Goal: Task Accomplishment & Management: Manage account settings

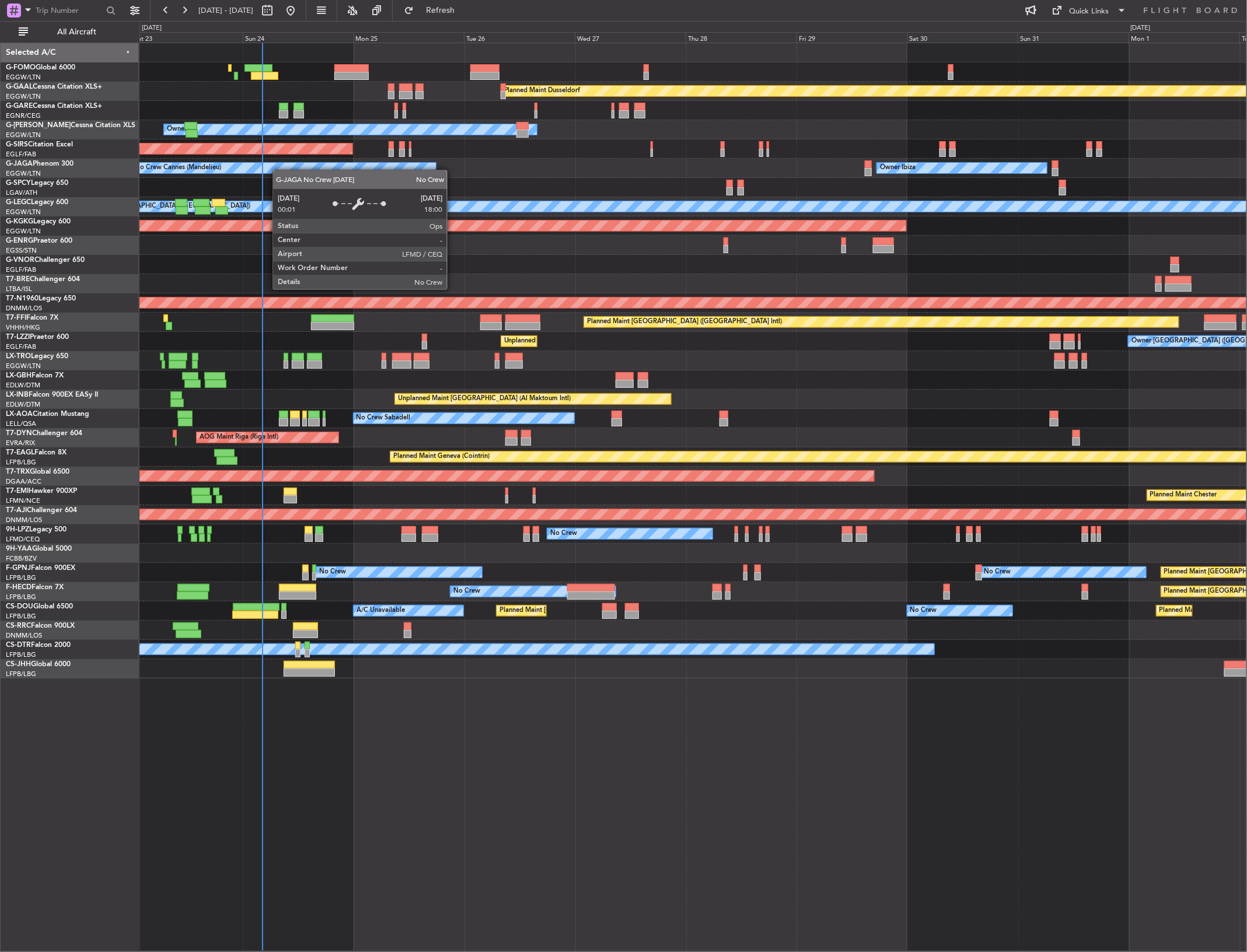
click at [278, 170] on div "Planned Maint Dusseldorf Unplanned Maint [PERSON_NAME] Owner Unplanned Maint [G…" at bounding box center [693, 361] width 1107 height 635
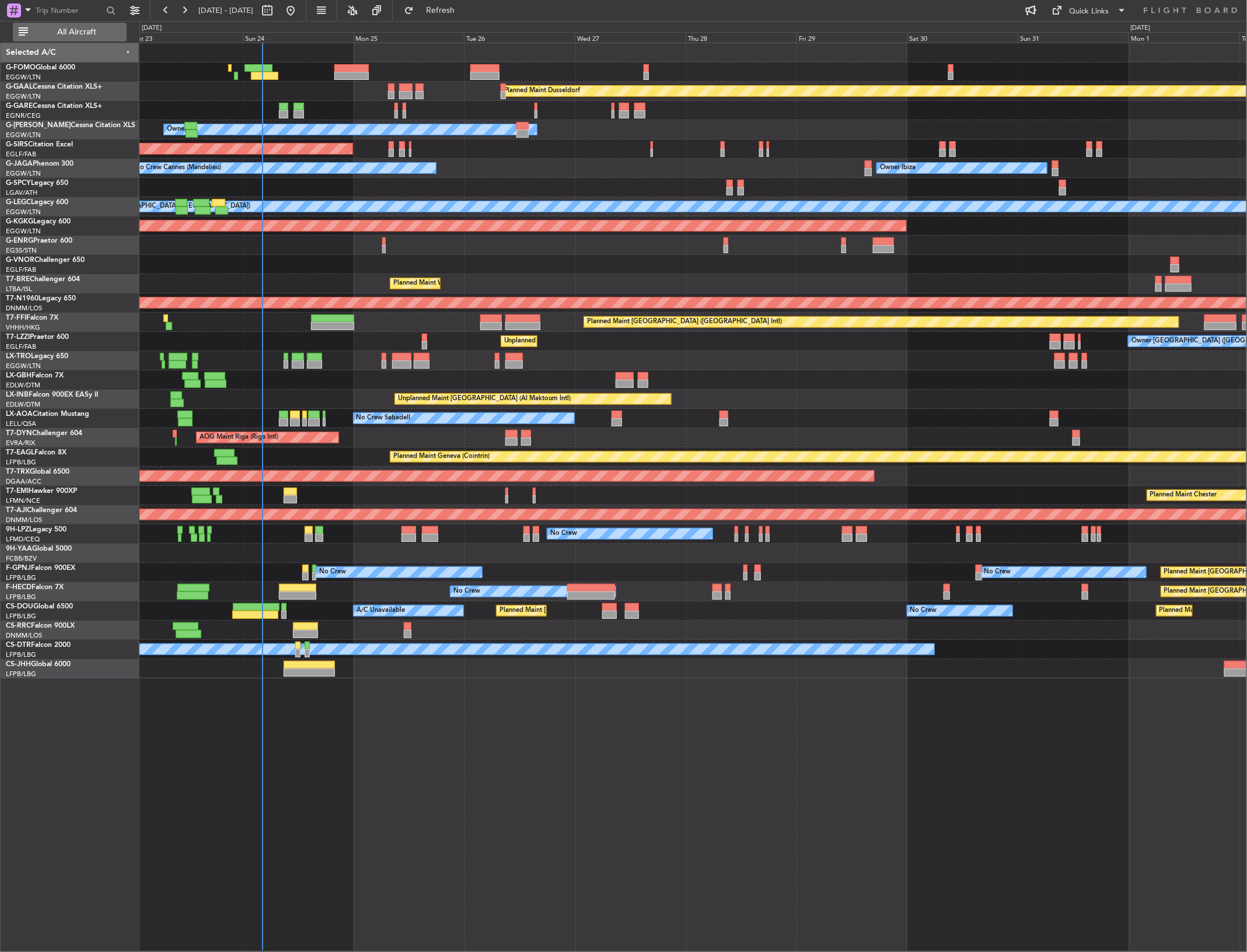
click at [67, 24] on button "All Aircraft" at bounding box center [69, 32] width 114 height 19
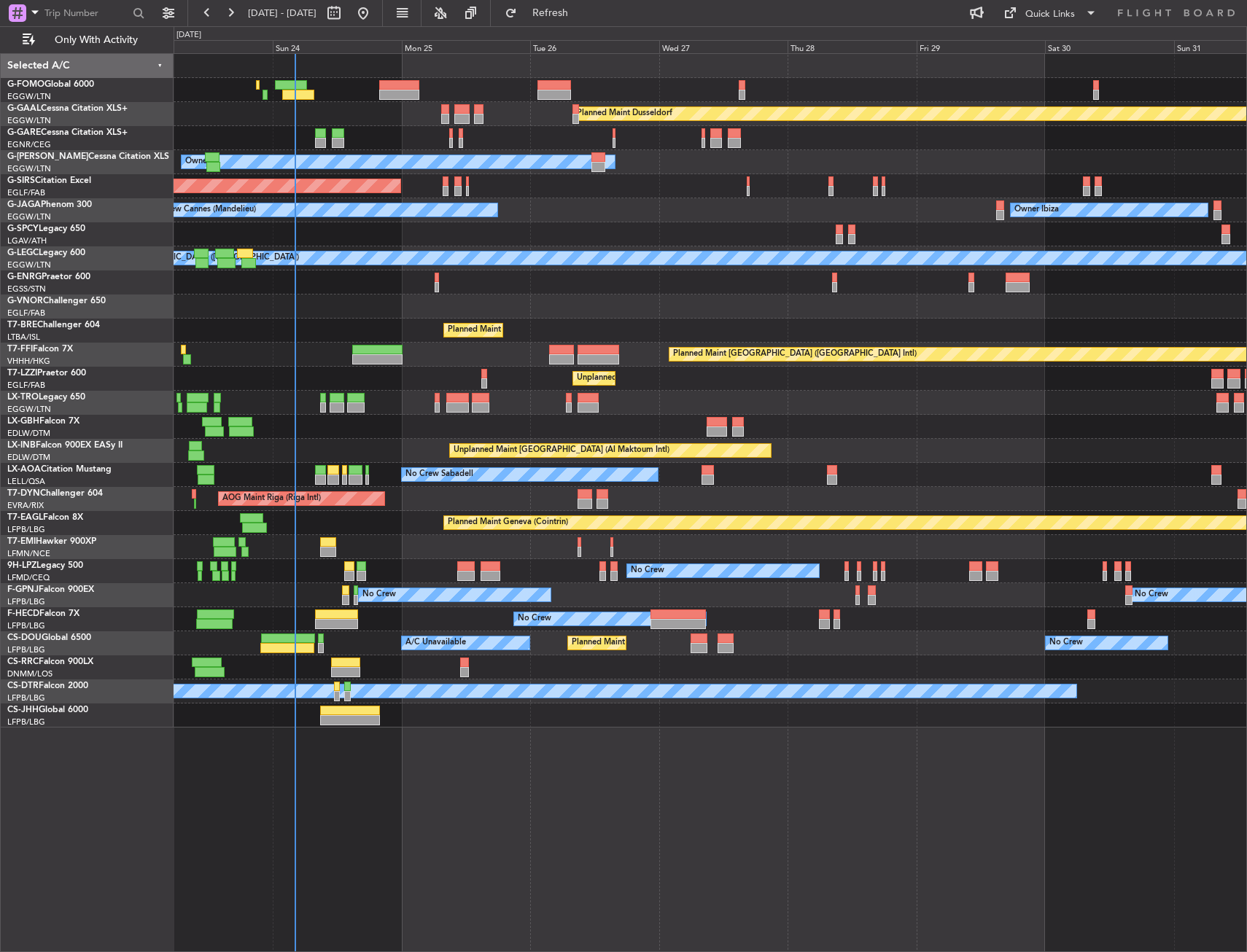
click at [349, 229] on div at bounding box center [710, 235] width 1072 height 24
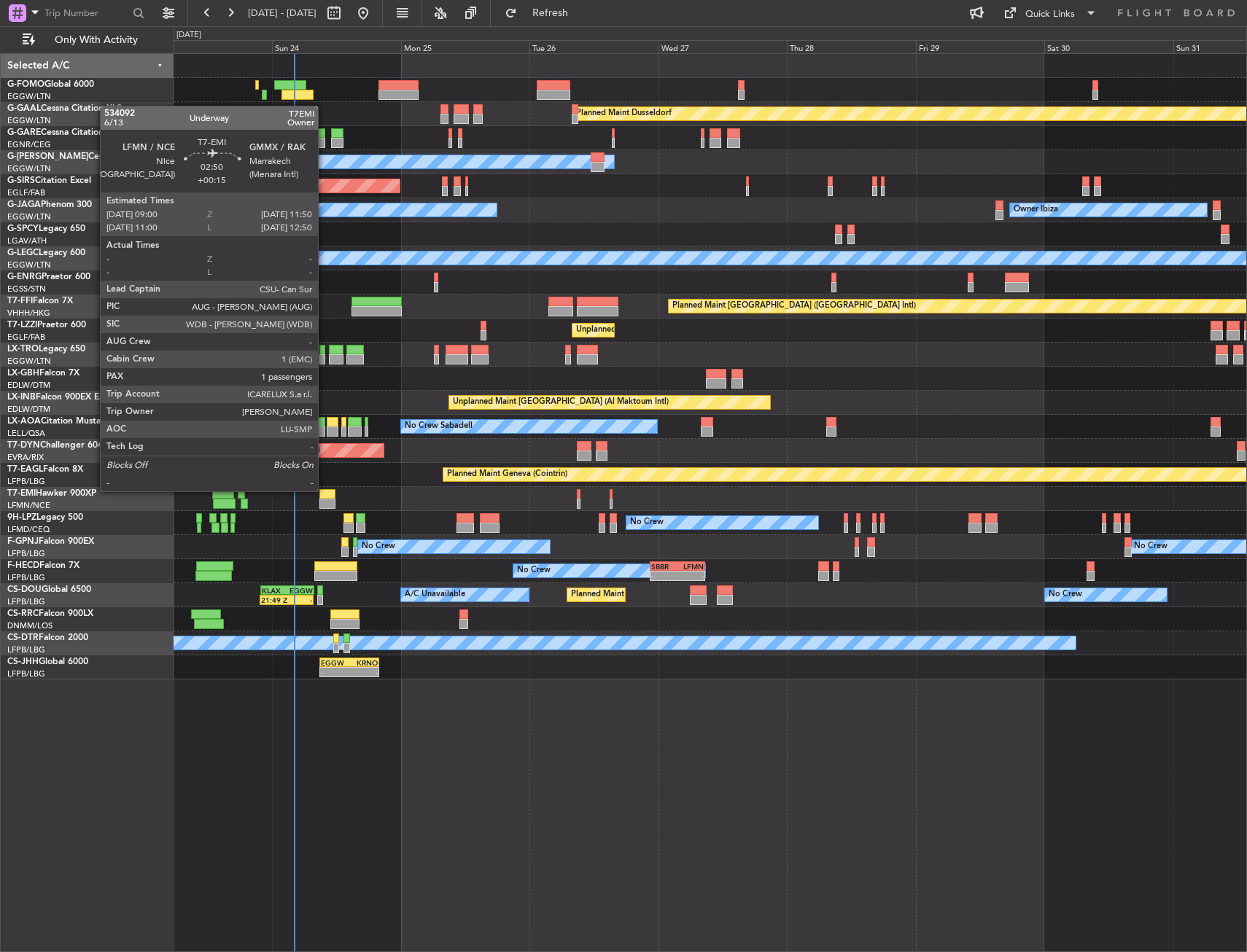
click at [324, 490] on div at bounding box center [327, 494] width 15 height 11
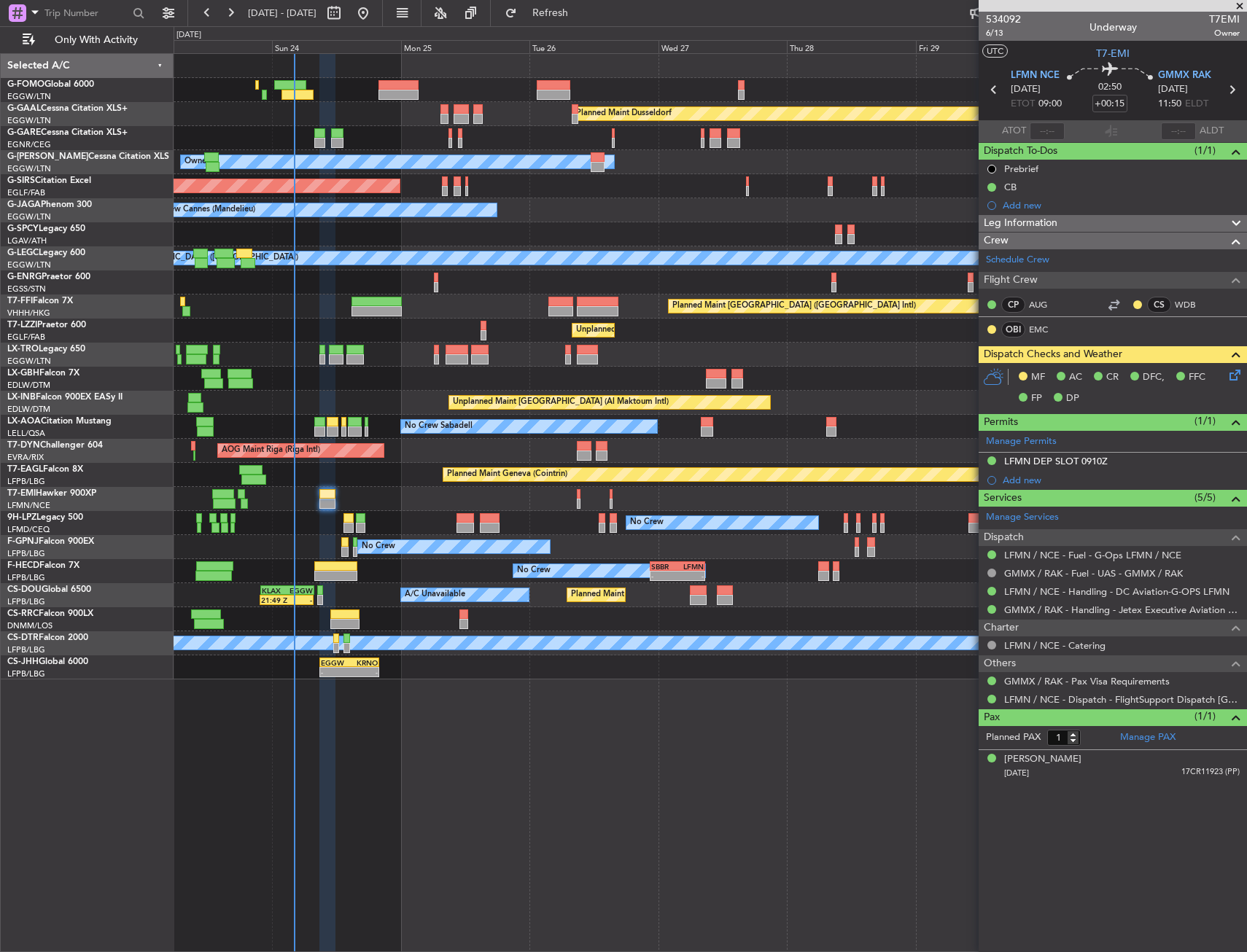
click at [424, 171] on div "Owner" at bounding box center [710, 163] width 1072 height 24
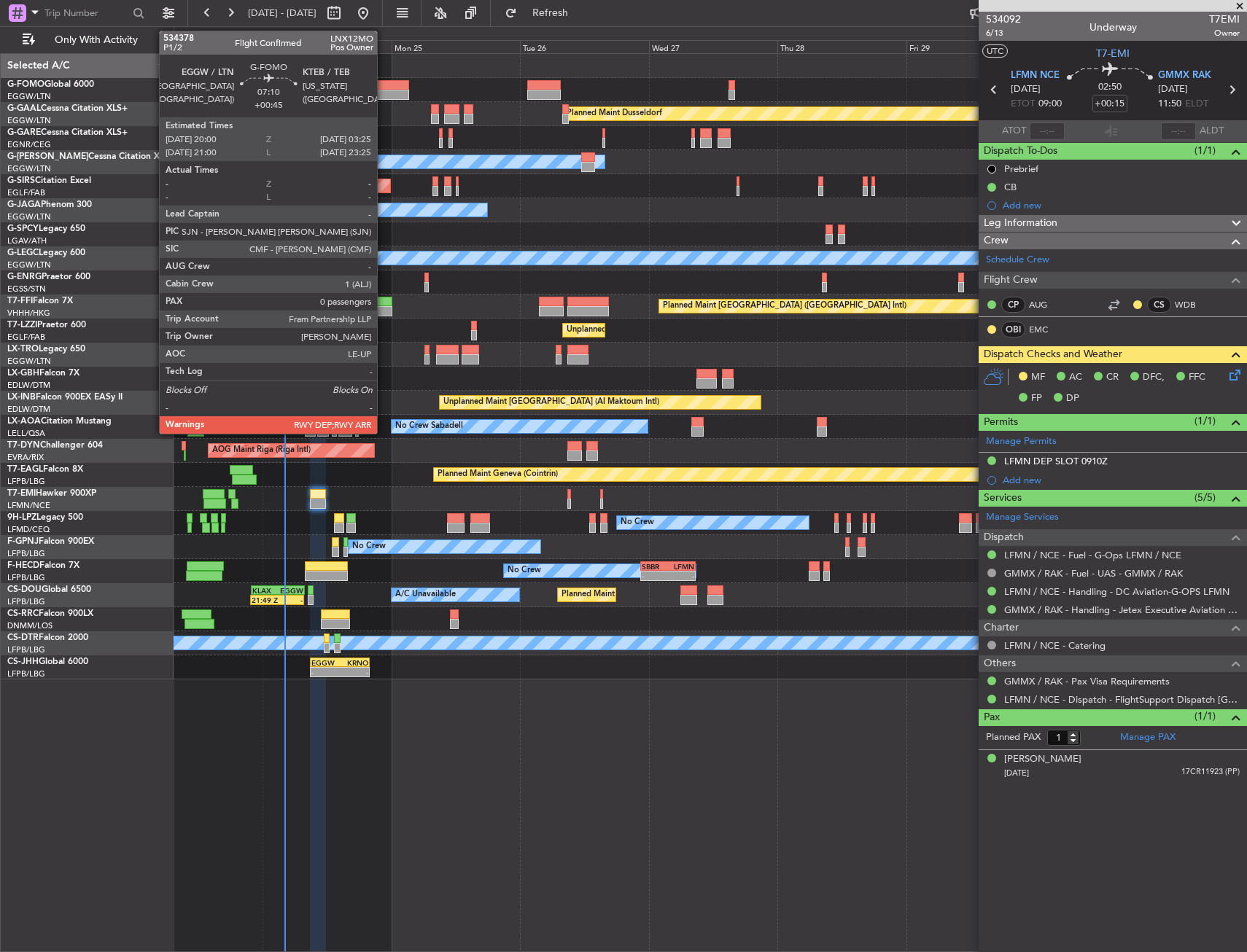
click at [384, 92] on div at bounding box center [388, 95] width 40 height 11
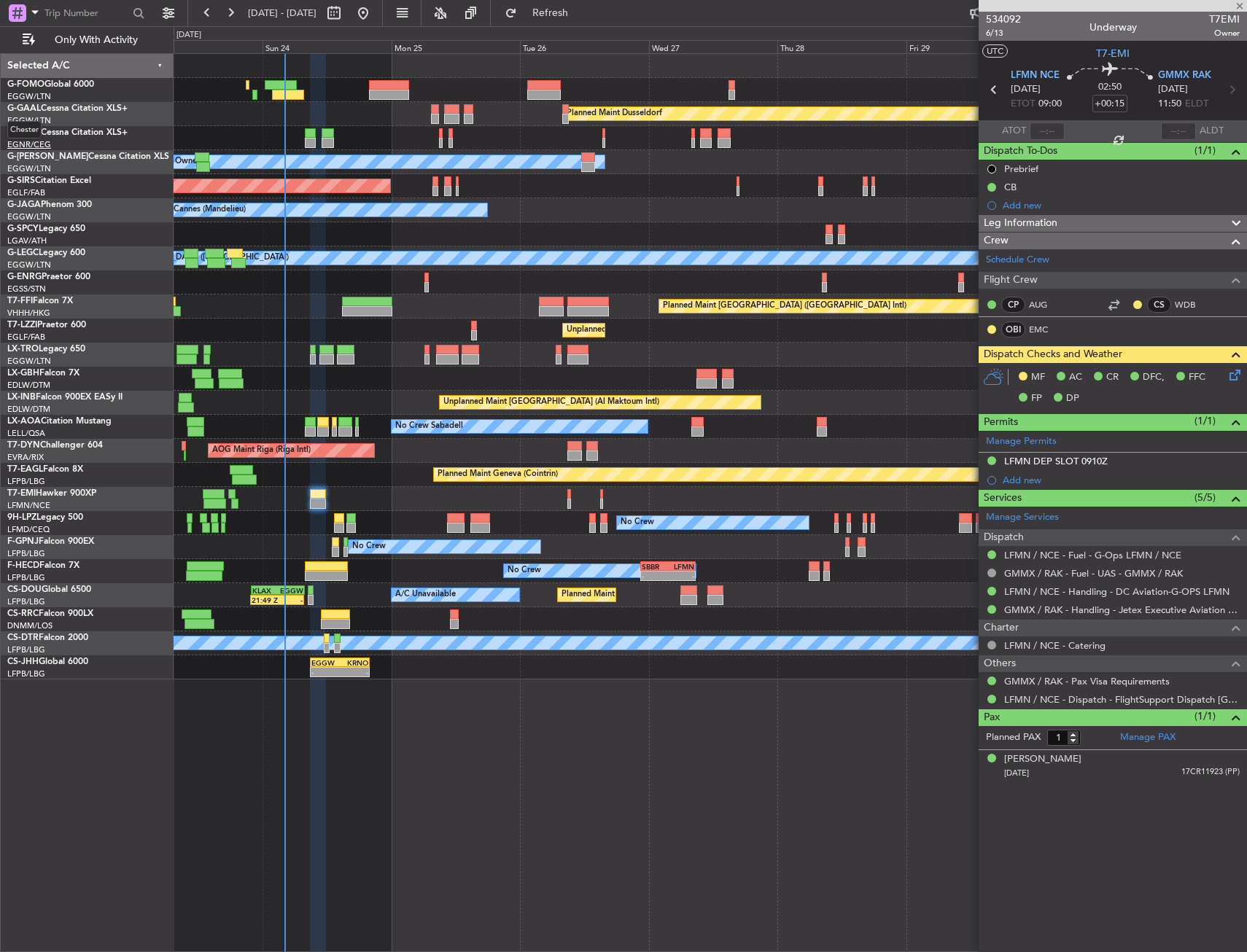
type input "+00:45"
type input "0"
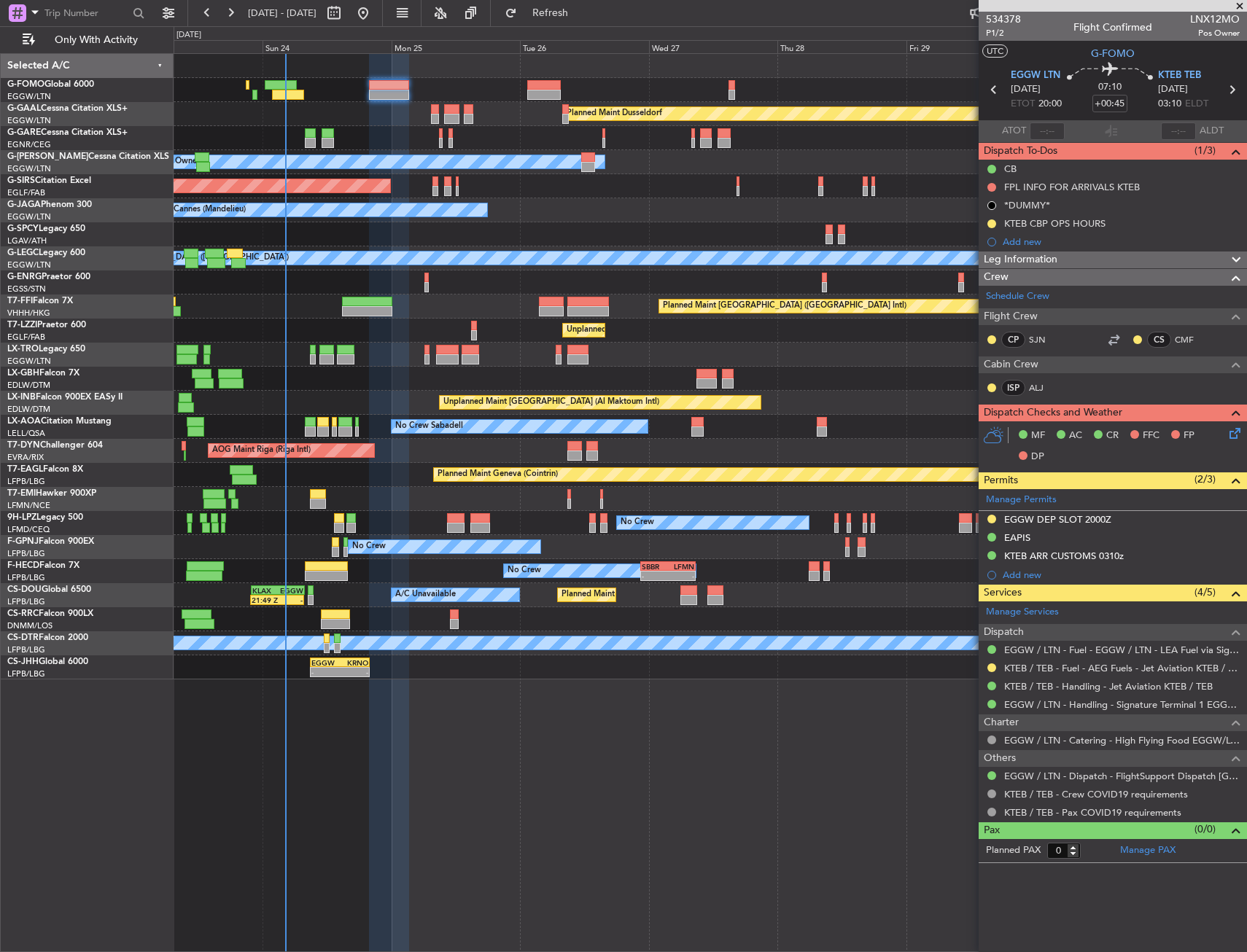
click at [323, 381] on div "Planned Maint Nice ([GEOGRAPHIC_DATA])" at bounding box center [710, 379] width 1072 height 24
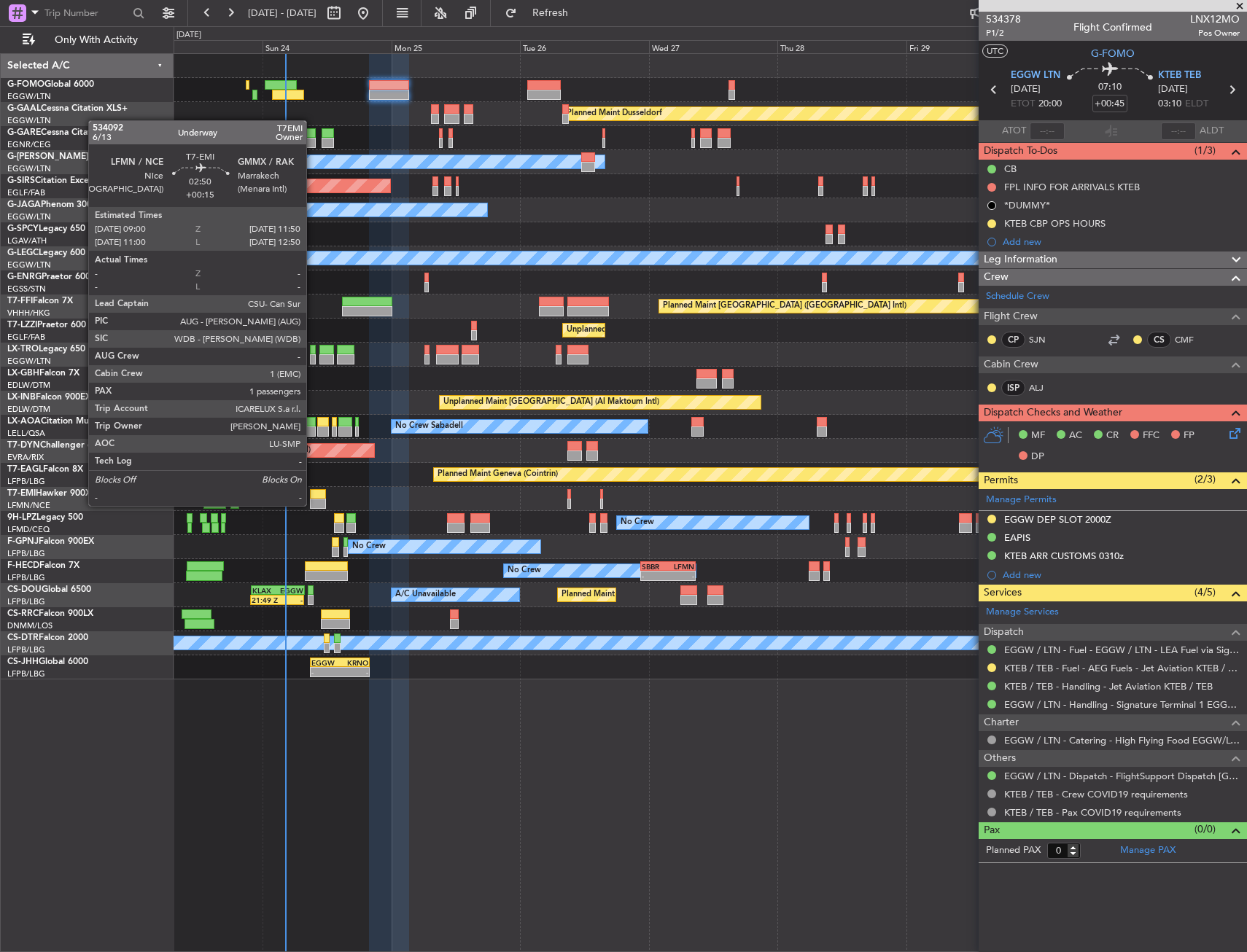
click at [313, 504] on div at bounding box center [318, 504] width 15 height 11
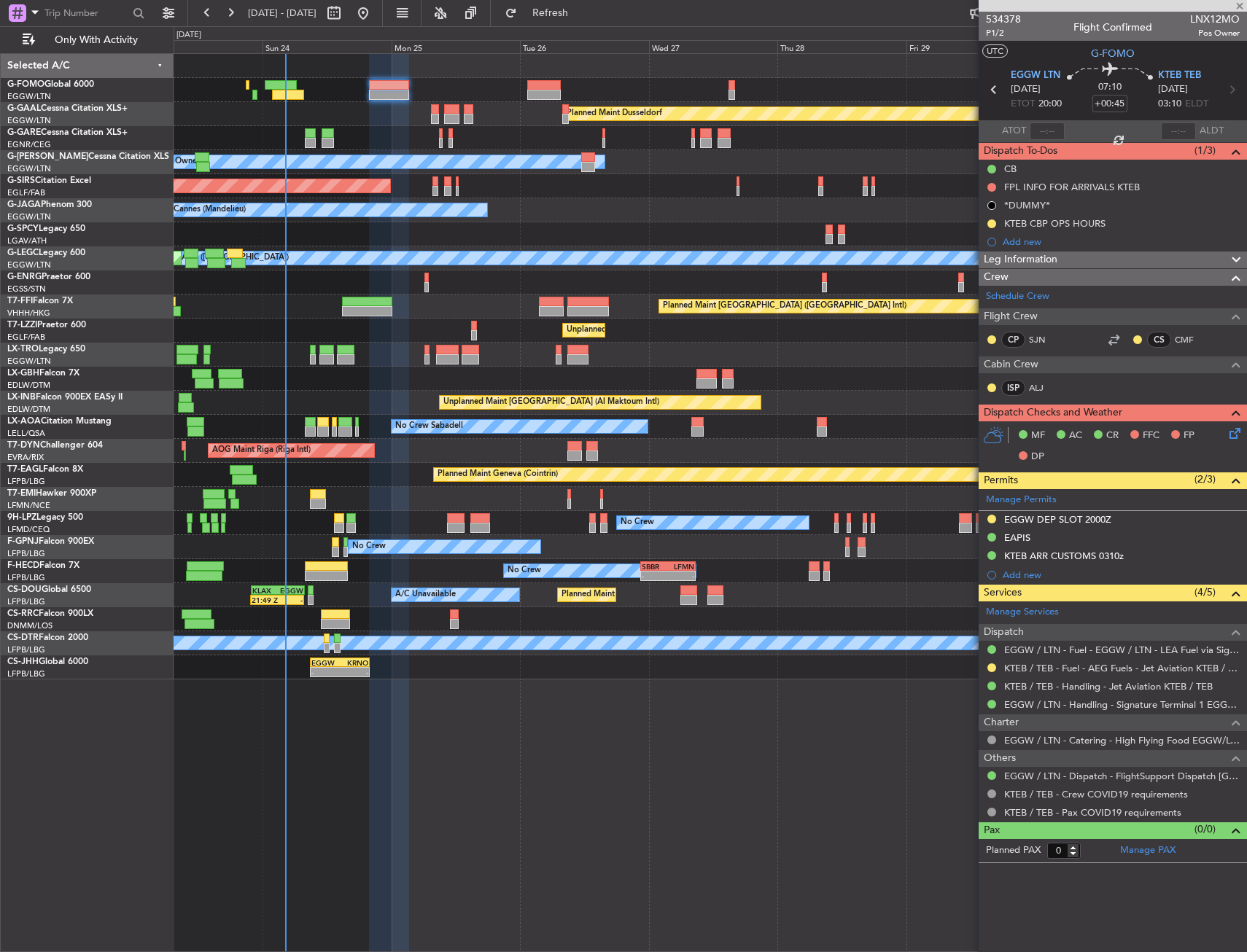
type input "+00:15"
type input "1"
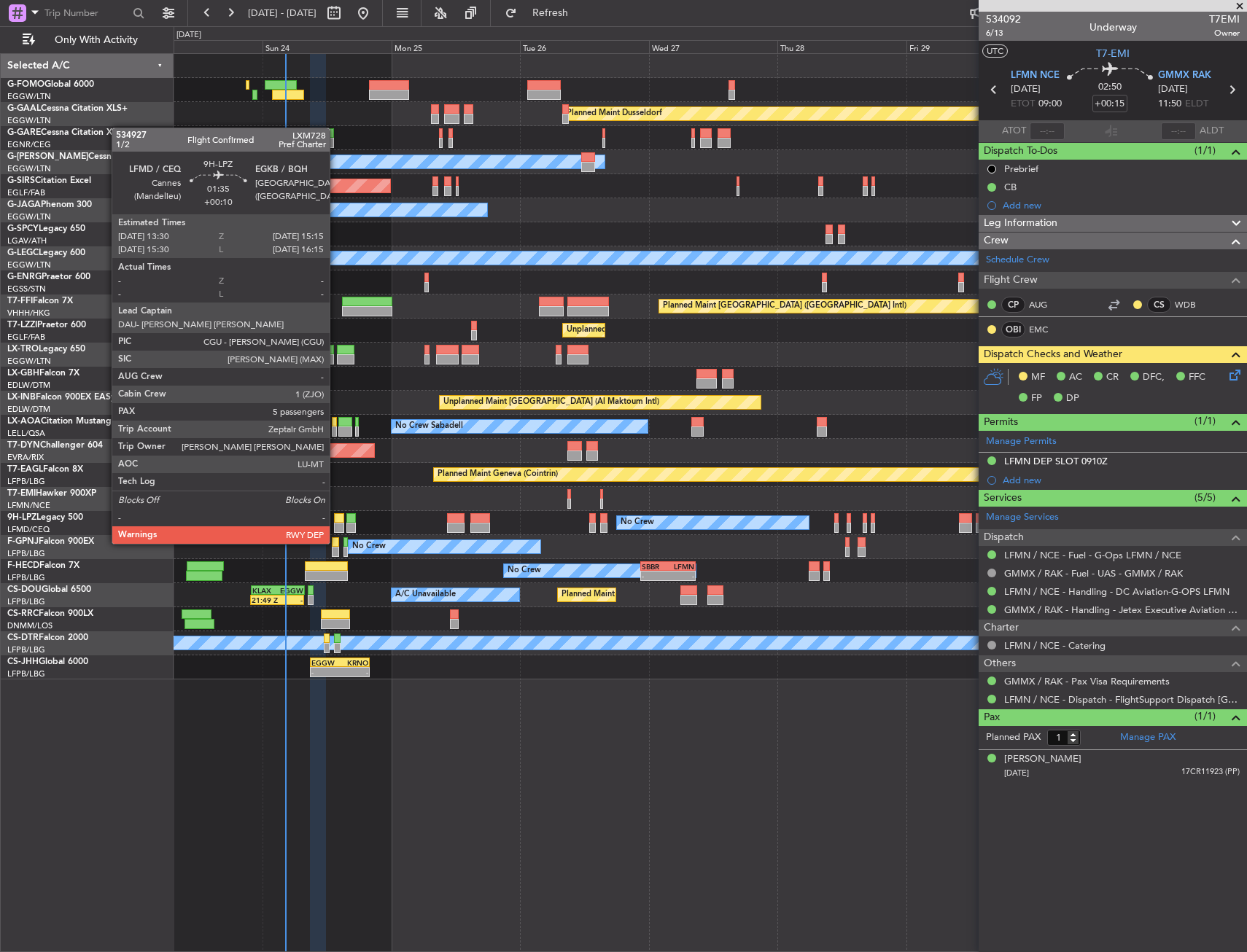
click at [336, 529] on div at bounding box center [339, 528] width 10 height 11
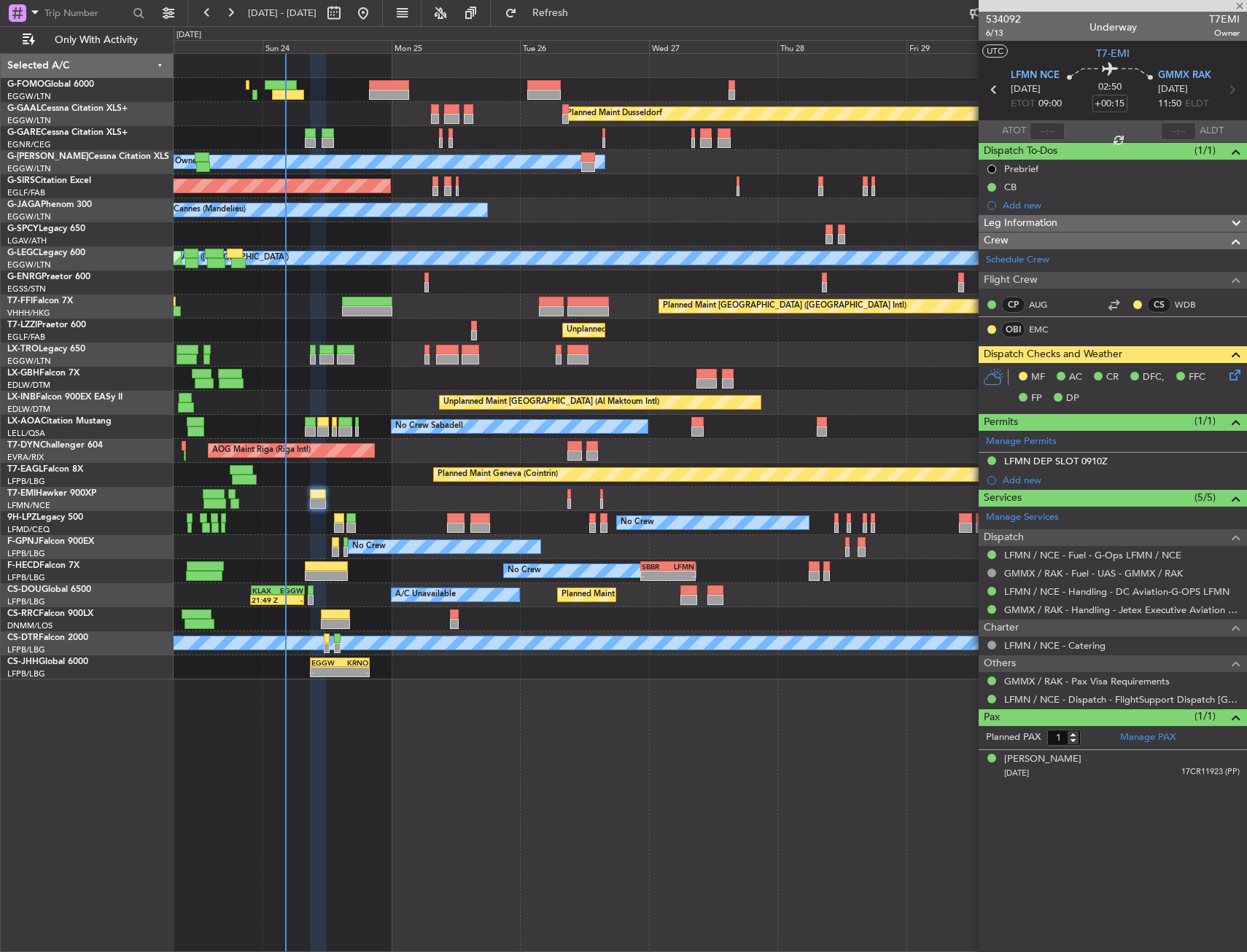
type input "+00:10"
type input "5"
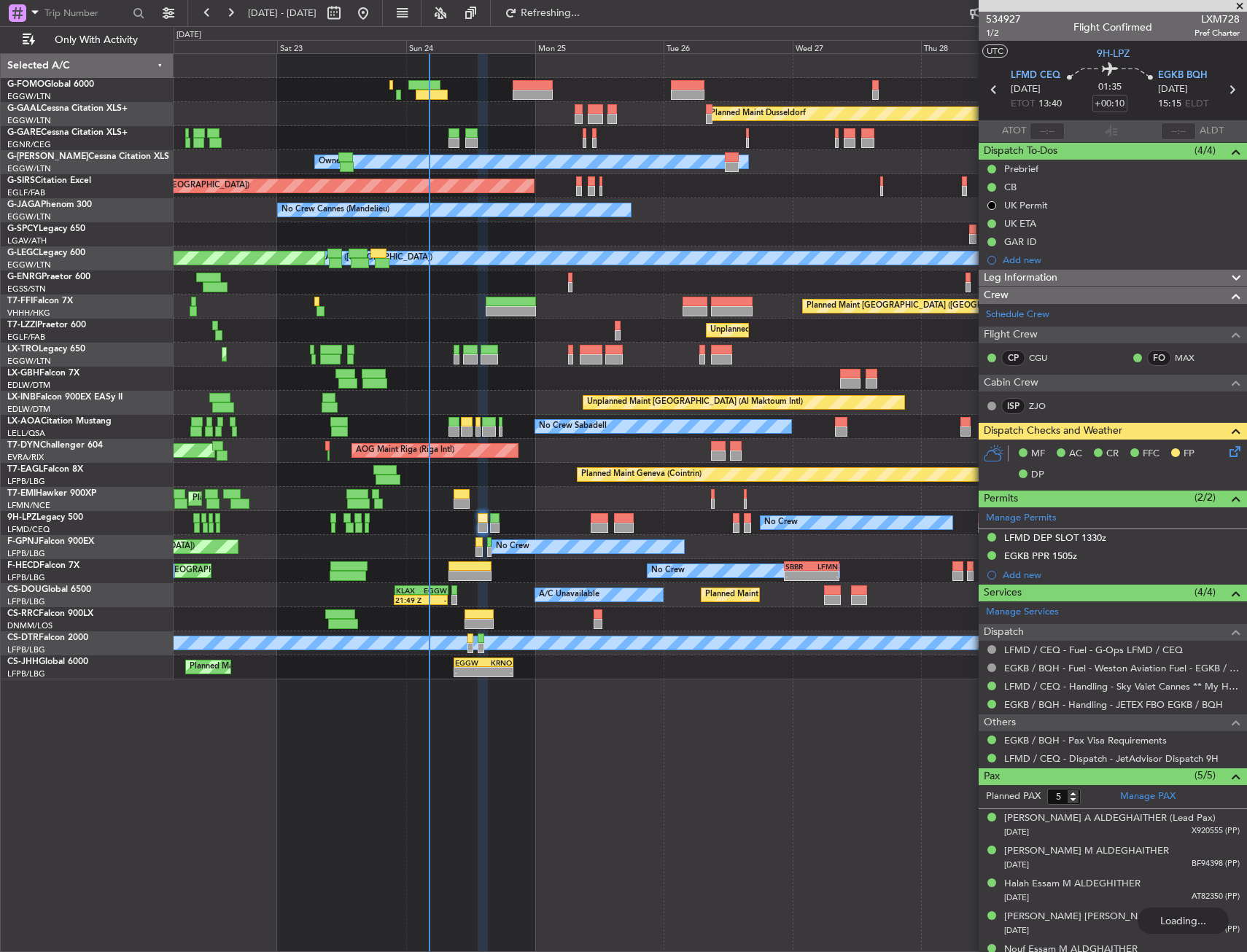
click at [531, 555] on div "No Crew [GEOGRAPHIC_DATA] ([GEOGRAPHIC_DATA]) No Crew Planned Maint [GEOGRAPHIC…" at bounding box center [710, 547] width 1072 height 24
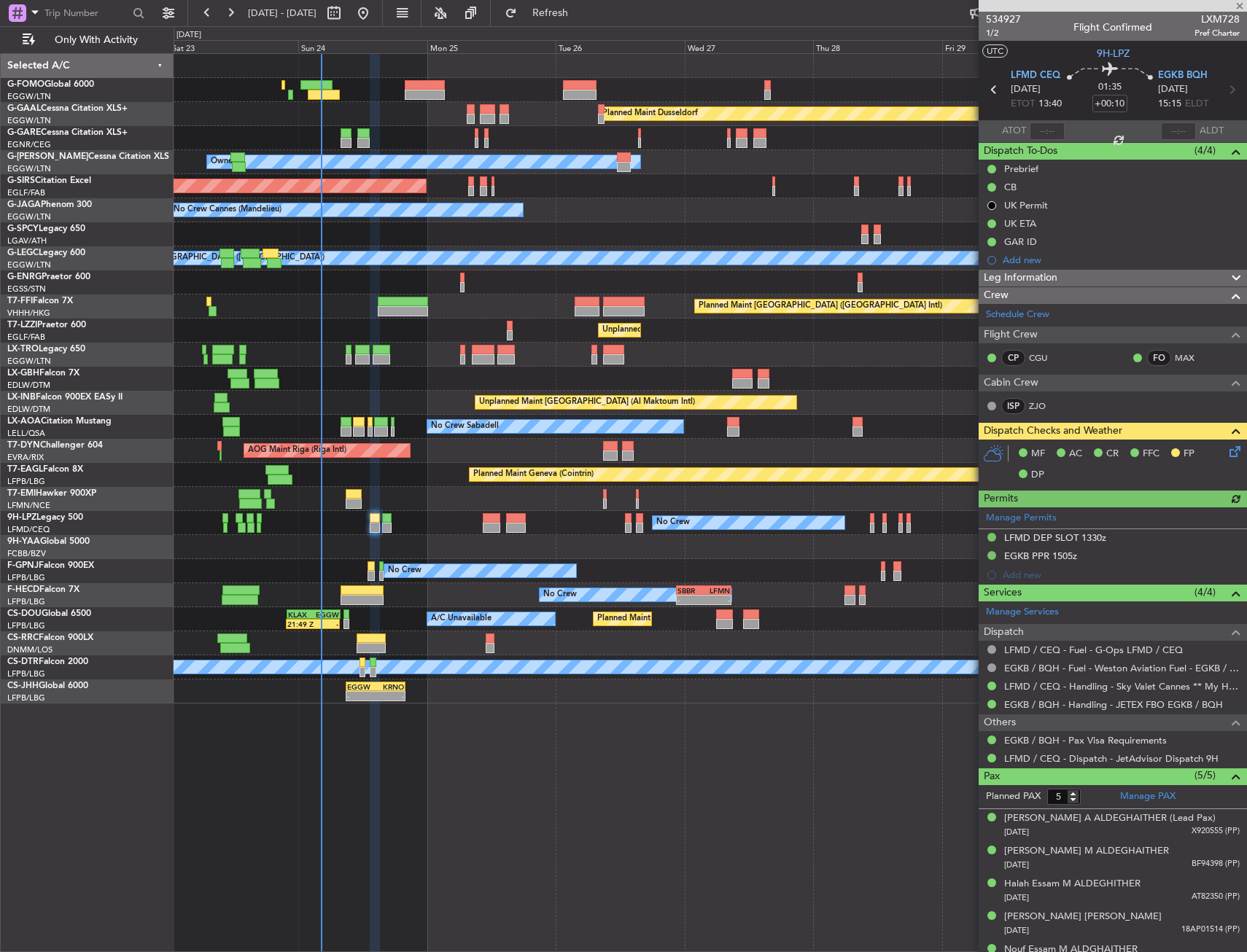
click at [246, 529] on div "Planned Maint Dusseldorf Owner Unplanned Maint [GEOGRAPHIC_DATA] ([GEOGRAPHIC_D…" at bounding box center [710, 379] width 1072 height 649
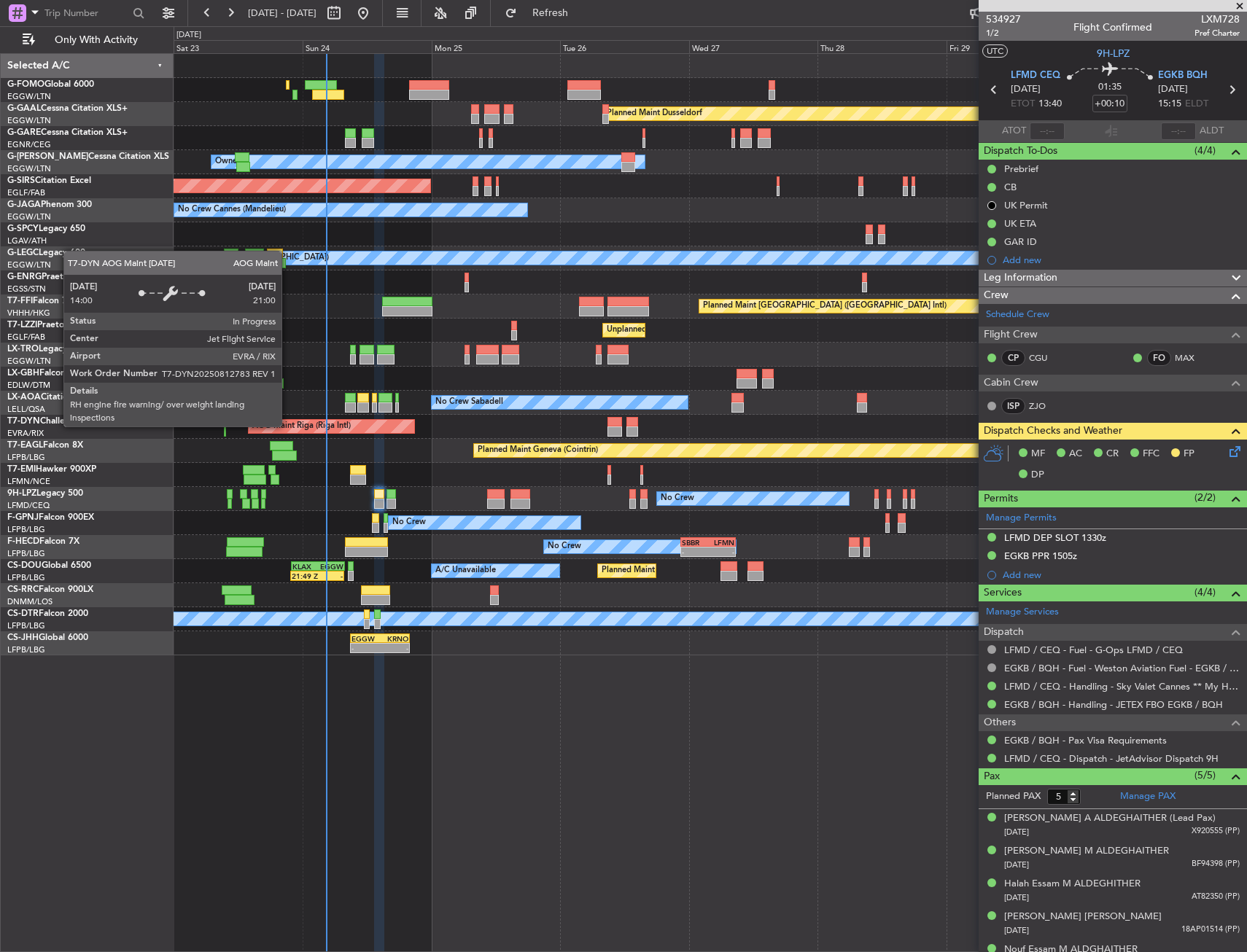
click at [375, 422] on div "AOG Maint Riga (Riga Intl)" at bounding box center [331, 426] width 166 height 13
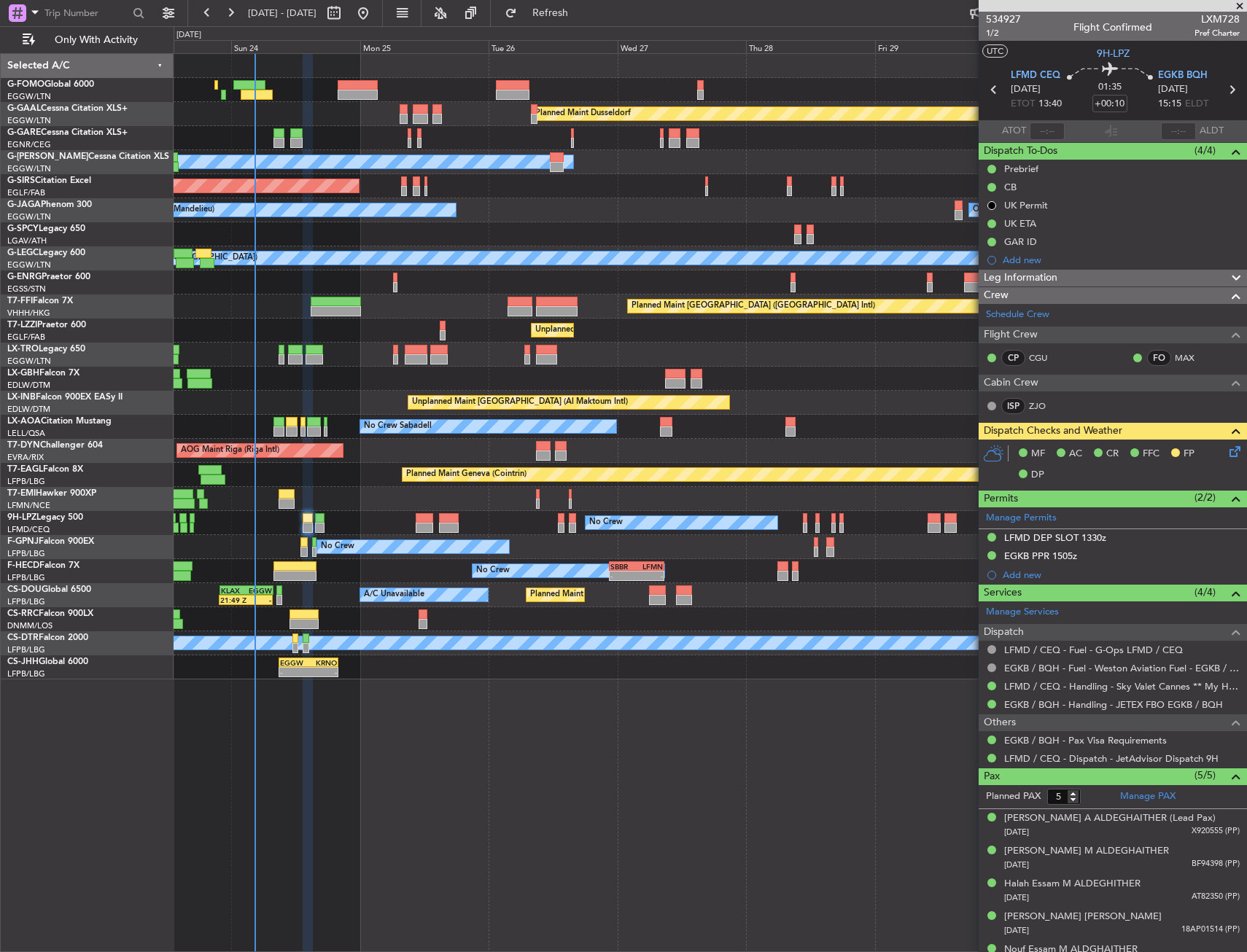
click at [246, 431] on div "Planned Maint Dusseldorf Owner Unplanned Maint [GEOGRAPHIC_DATA] ([GEOGRAPHIC_D…" at bounding box center [710, 367] width 1072 height 625
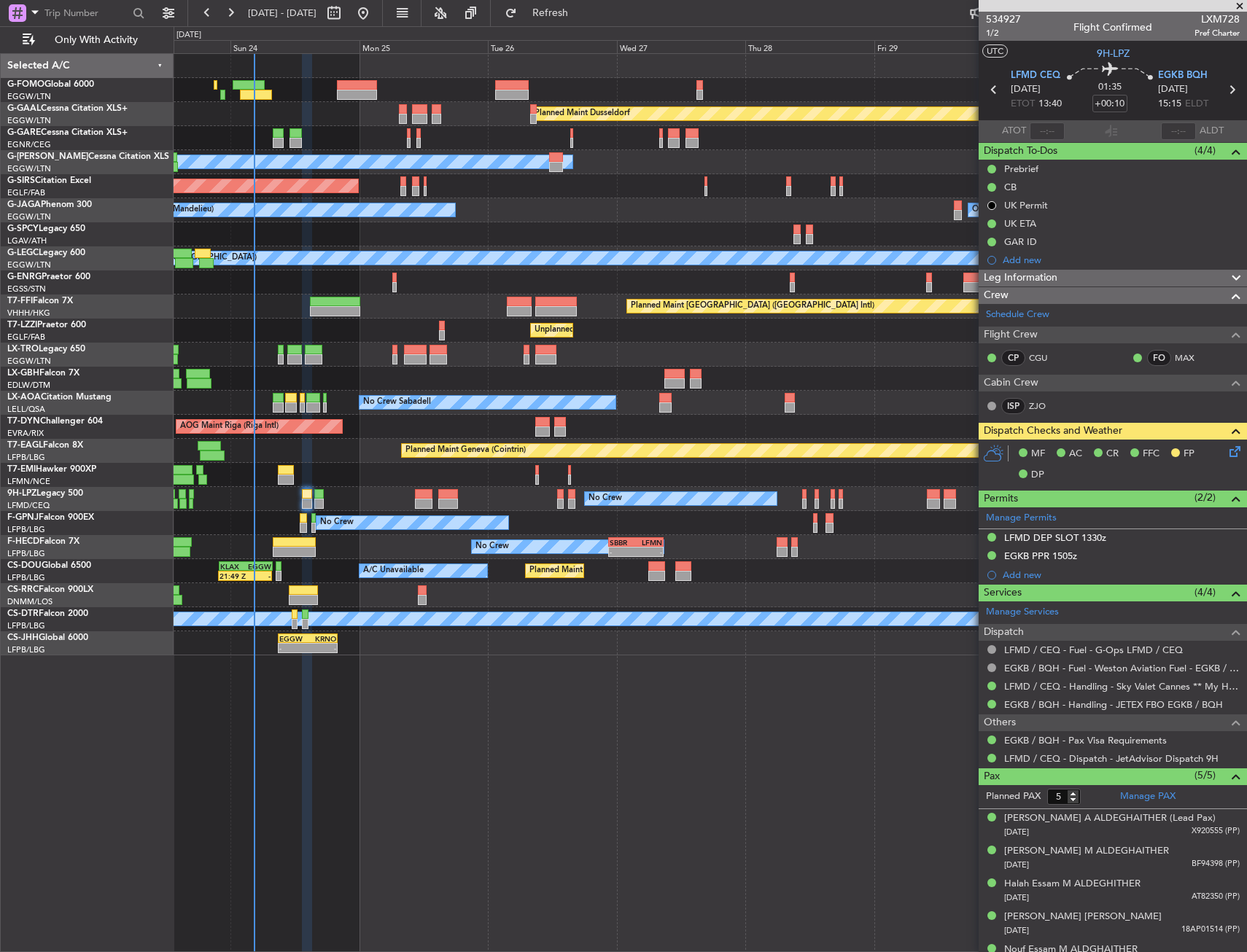
click at [359, 92] on div at bounding box center [357, 95] width 40 height 11
type input "+00:45"
type input "0"
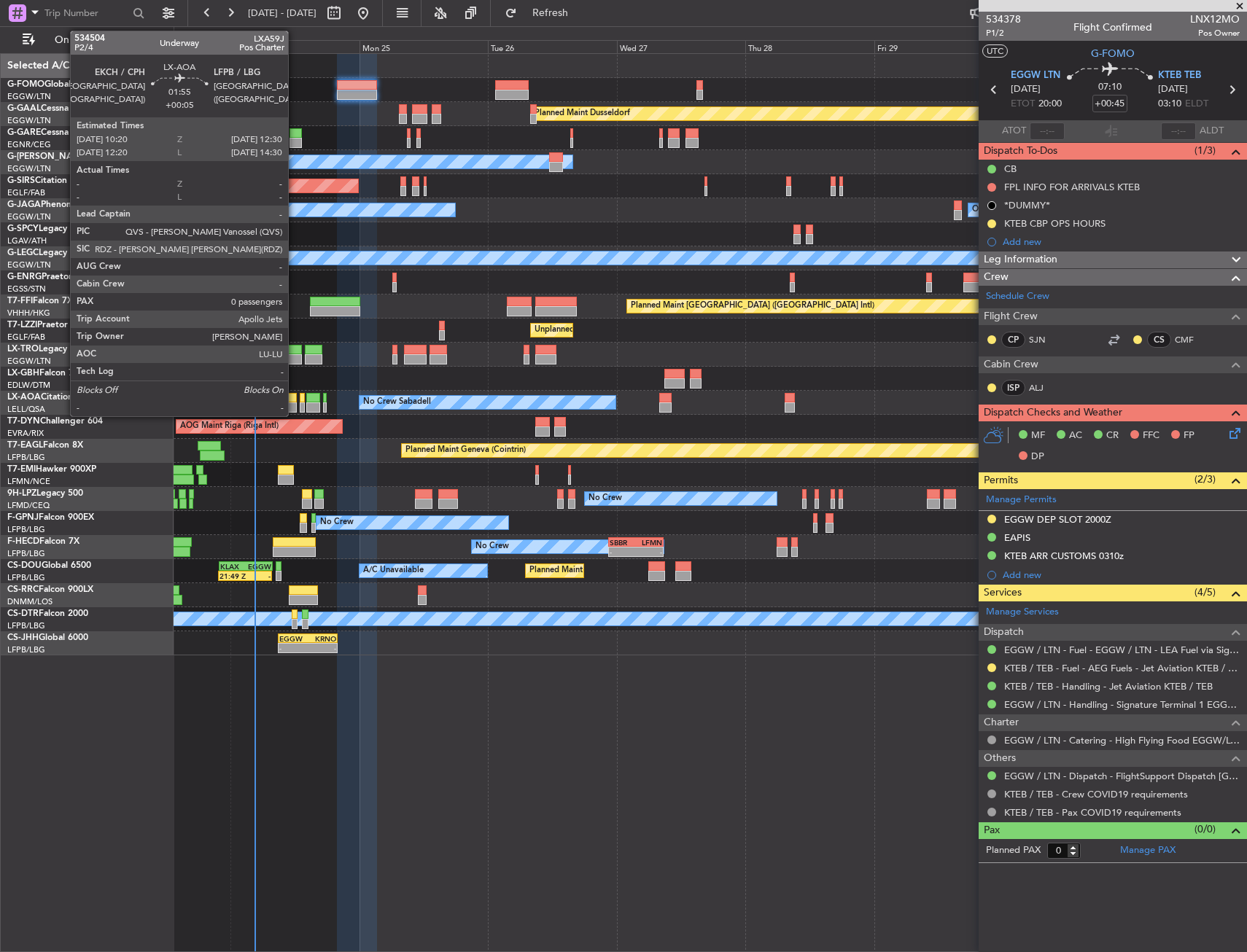
click at [294, 398] on div at bounding box center [291, 398] width 12 height 11
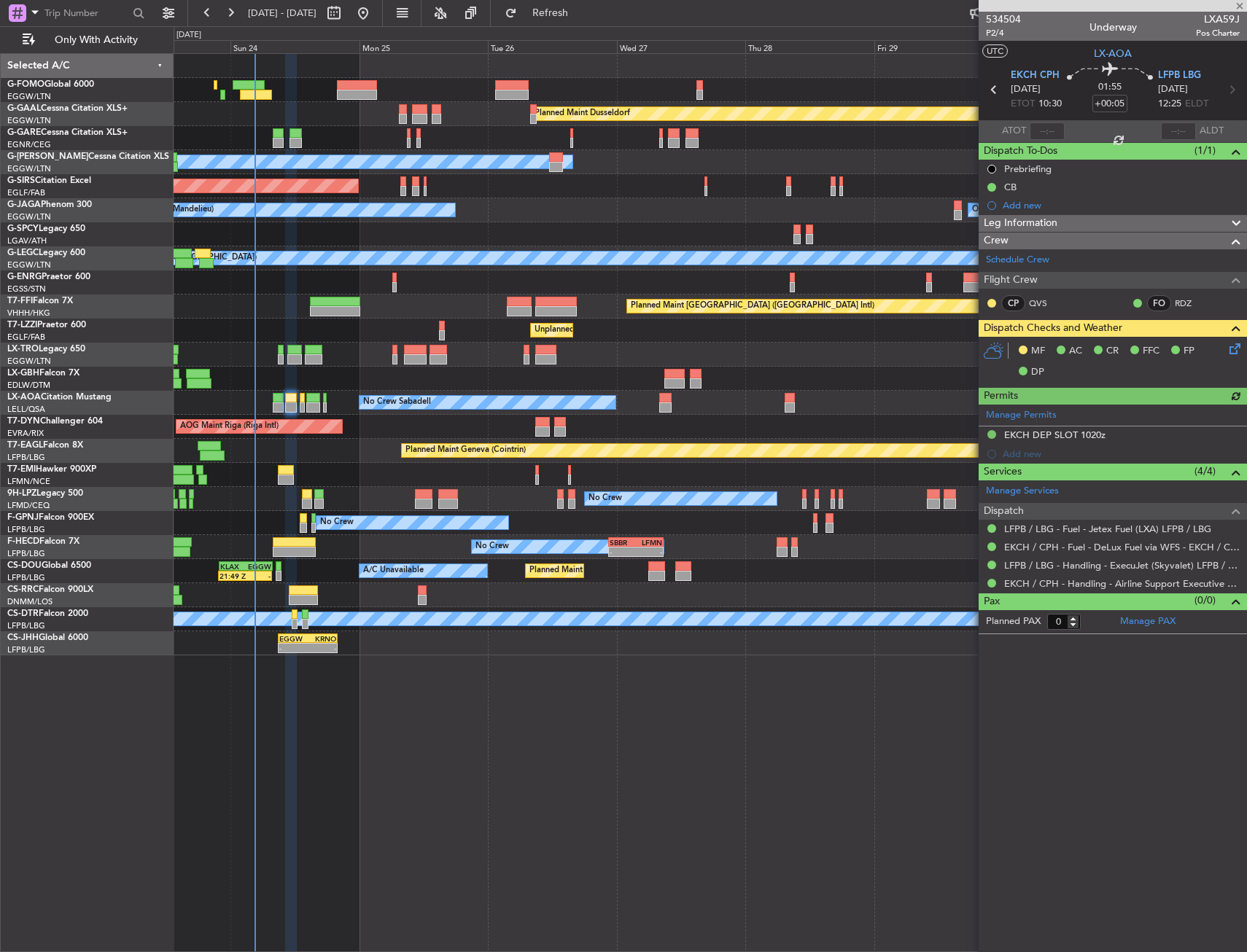
click at [1237, 352] on icon at bounding box center [1233, 346] width 12 height 12
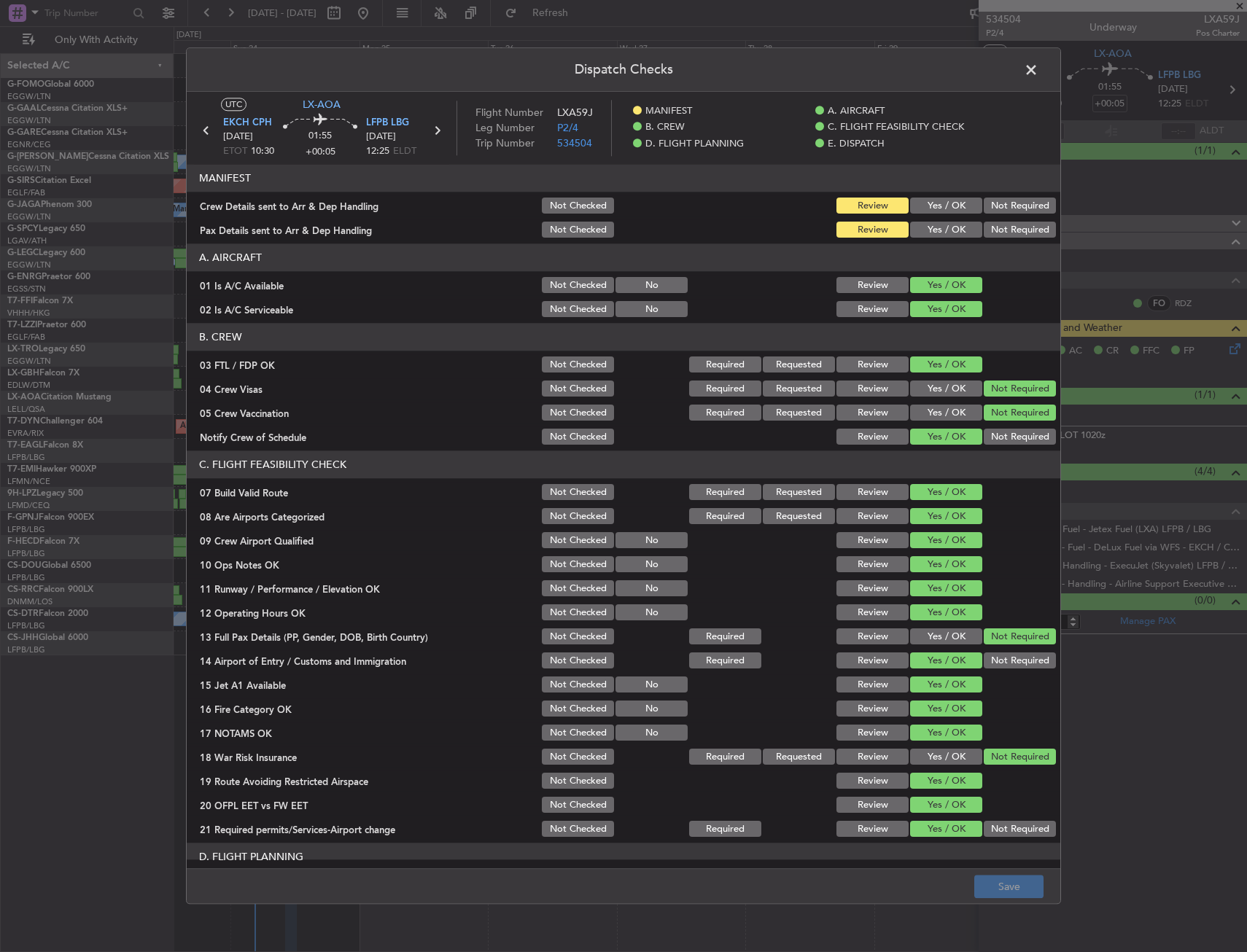
click at [1039, 69] on span at bounding box center [1039, 73] width 0 height 29
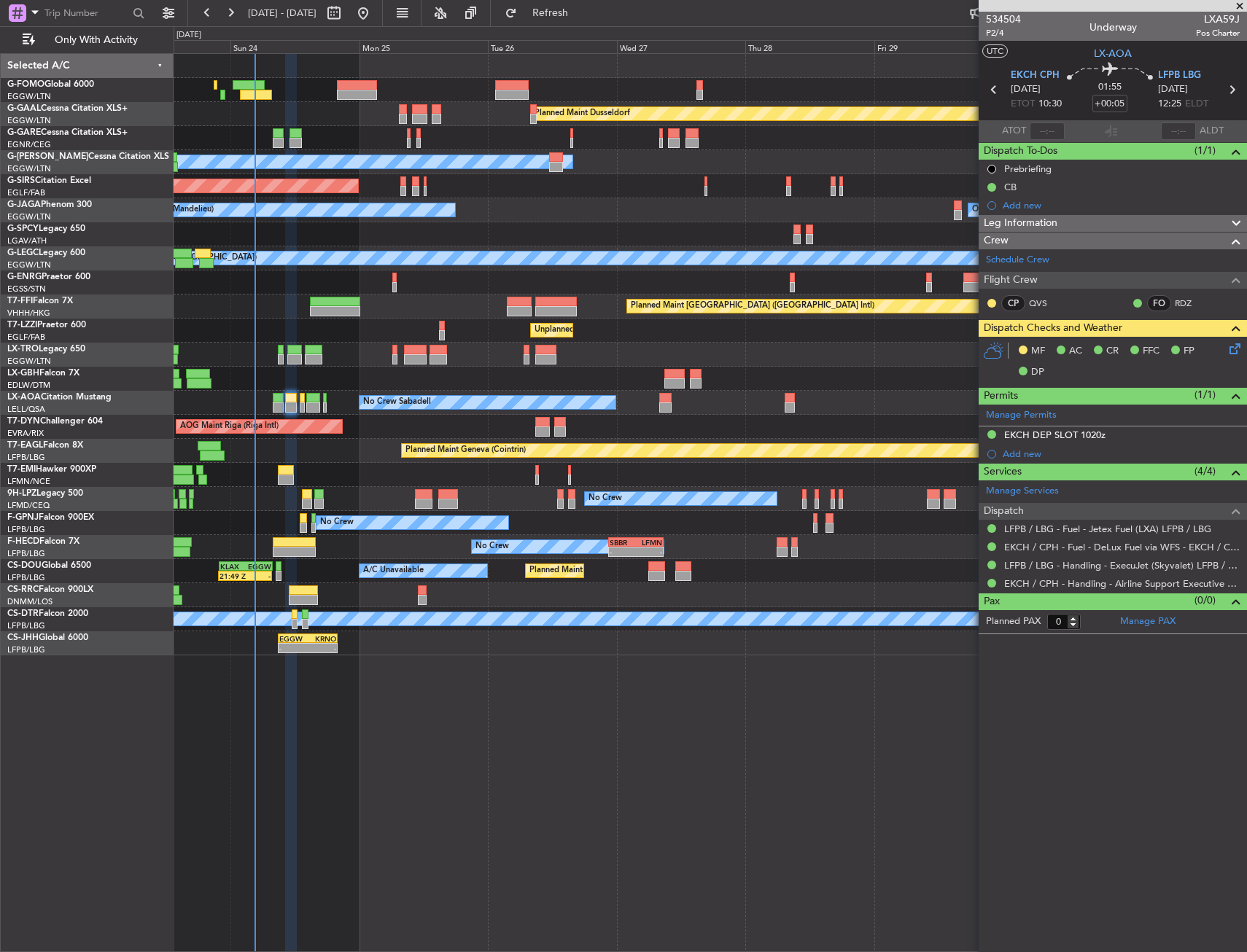
click at [1230, 81] on icon at bounding box center [1231, 90] width 19 height 19
type input "+00:15"
type input "2"
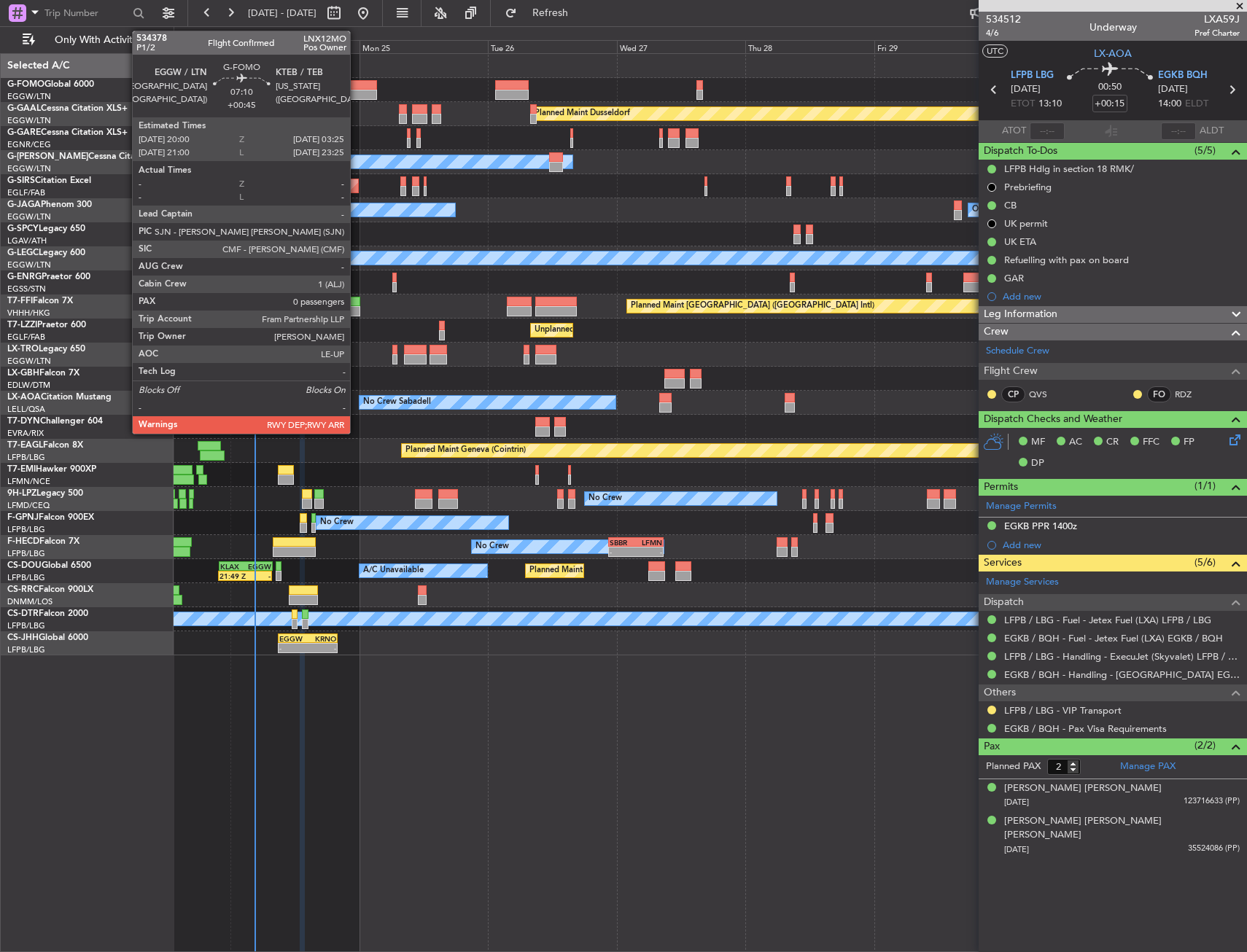
click at [357, 91] on div at bounding box center [357, 95] width 40 height 11
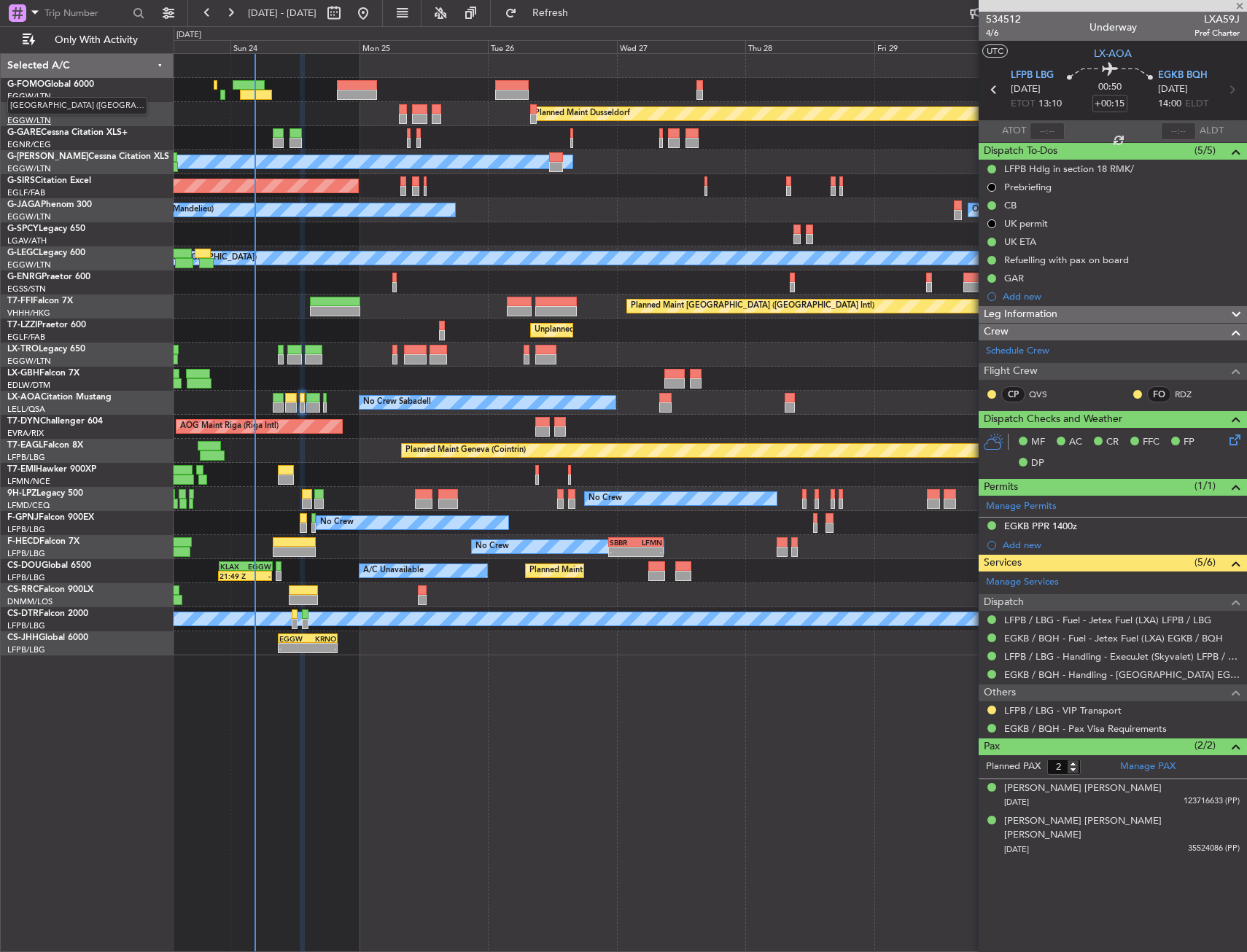
type input "+00:45"
type input "0"
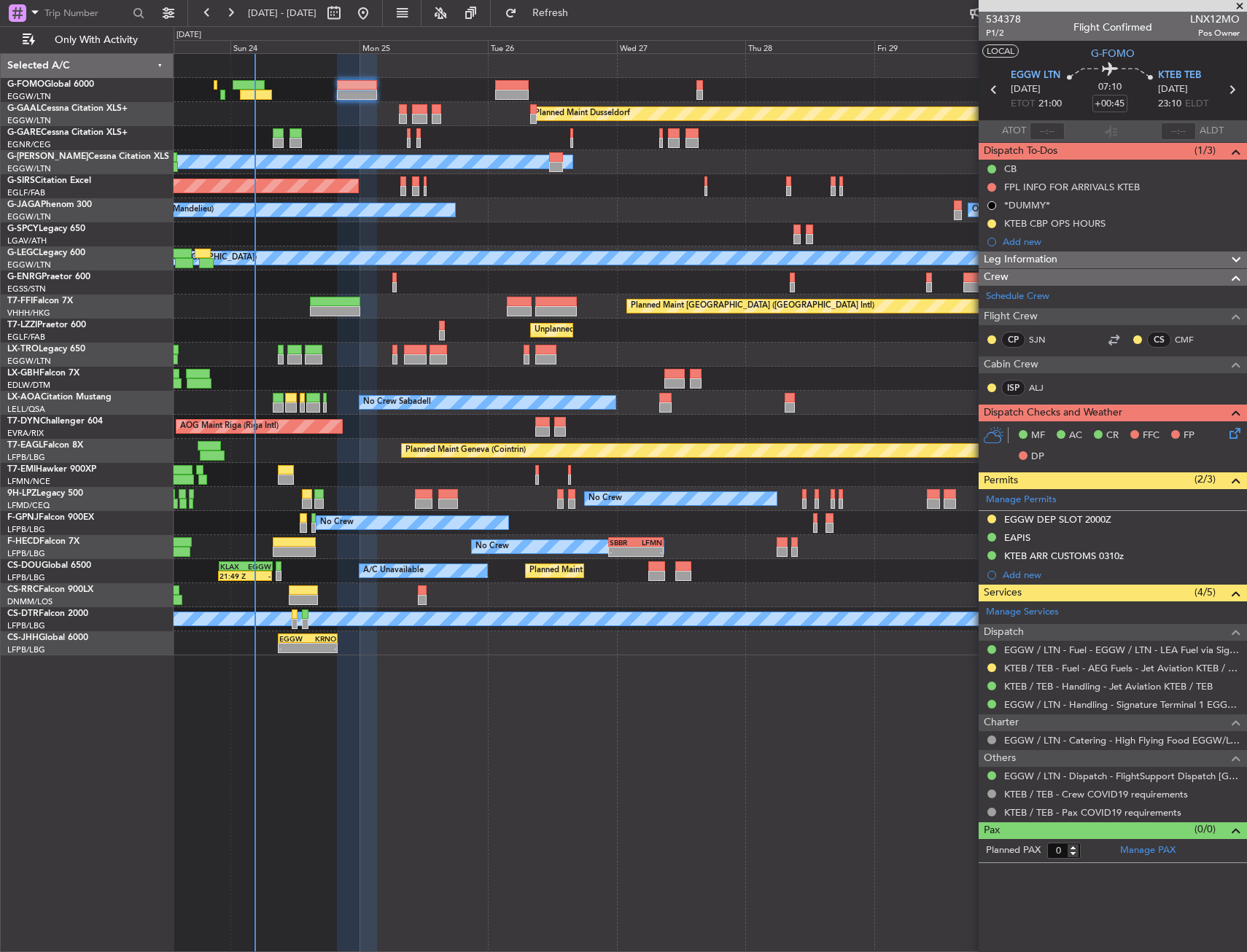
click at [1001, 51] on button "LOCAL" at bounding box center [1000, 50] width 36 height 13
click at [1055, 228] on div "KTEB CBP OPS HOURS" at bounding box center [1054, 224] width 102 height 12
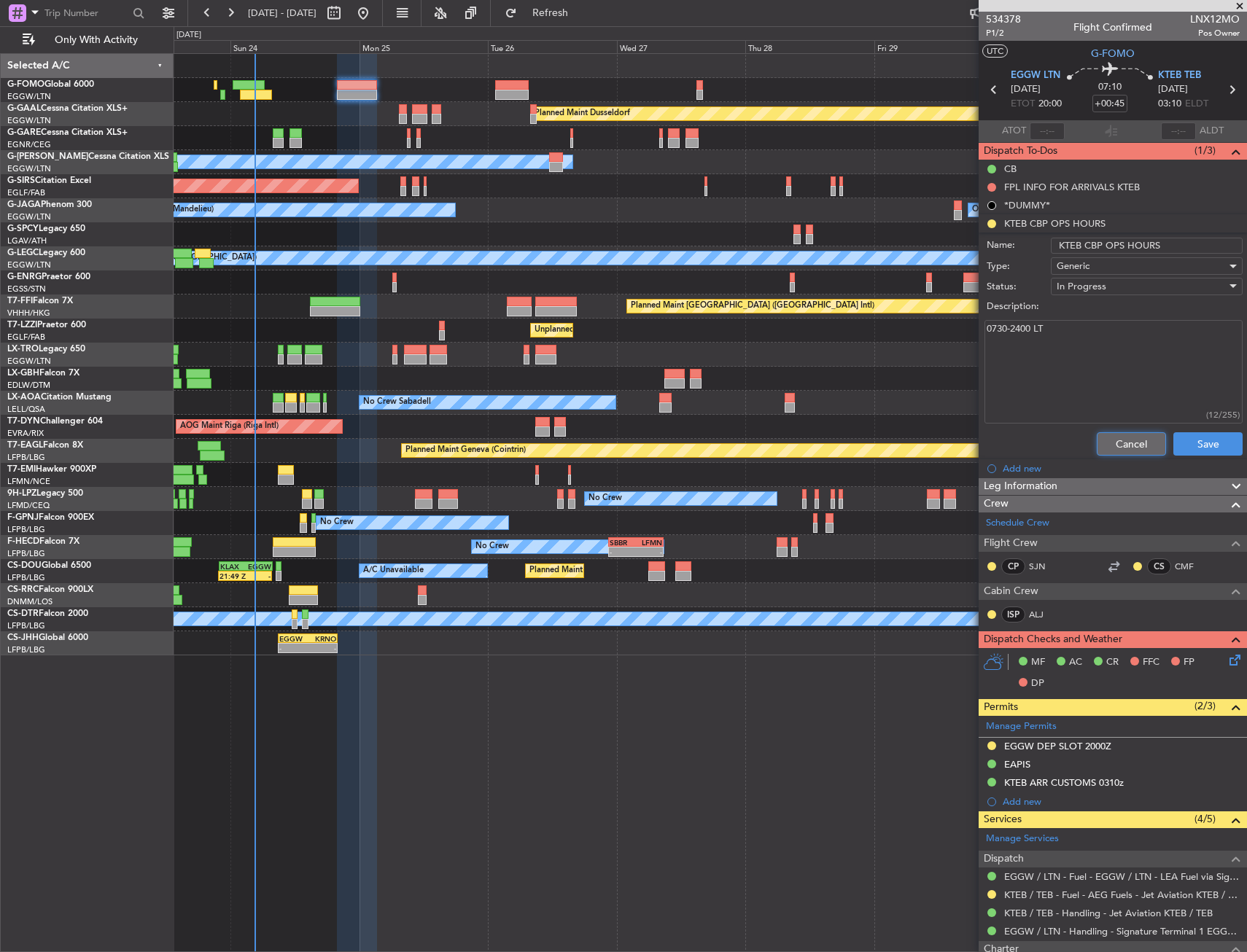
click at [1121, 436] on button "Cancel" at bounding box center [1131, 444] width 69 height 23
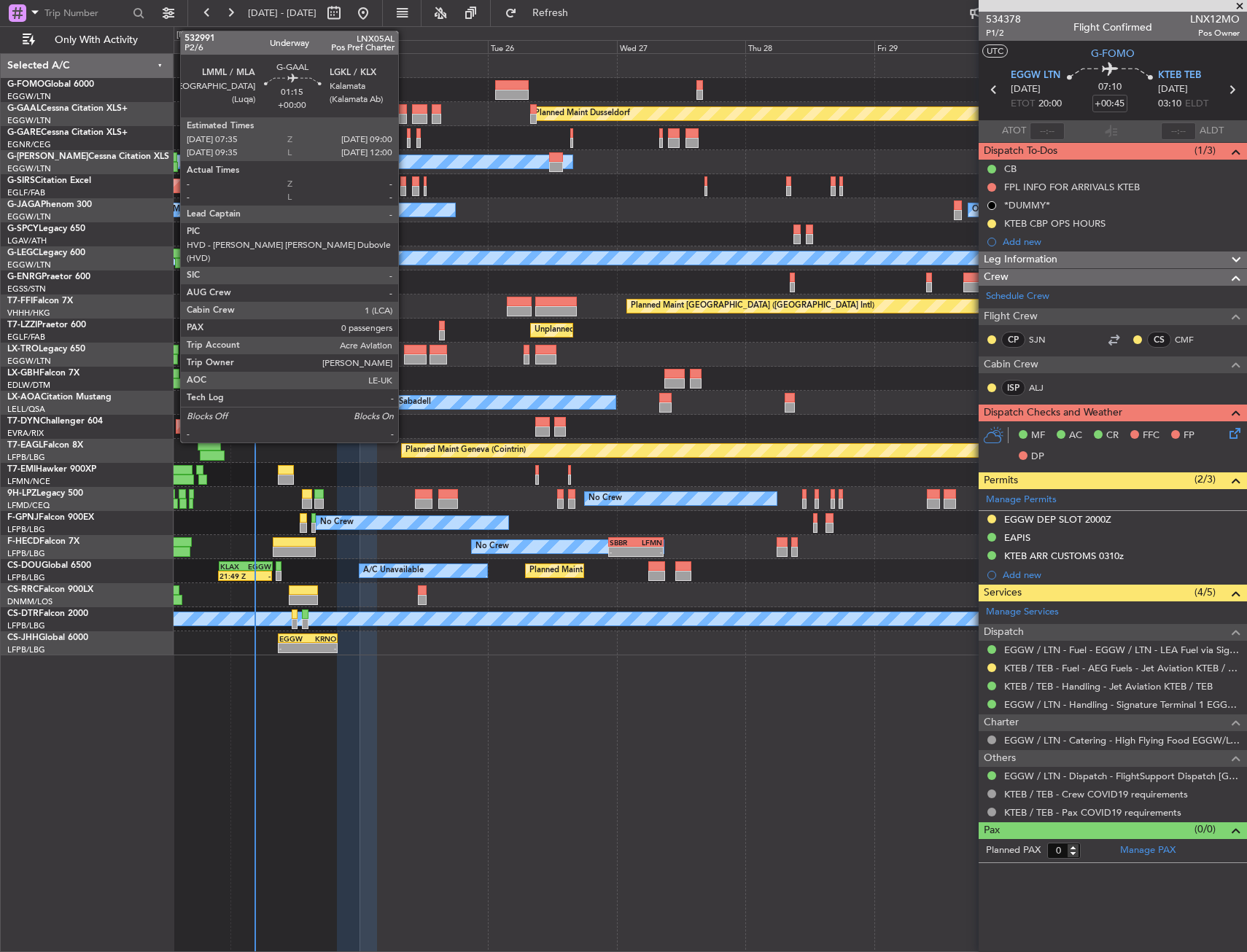
click at [405, 110] on div at bounding box center [403, 110] width 8 height 11
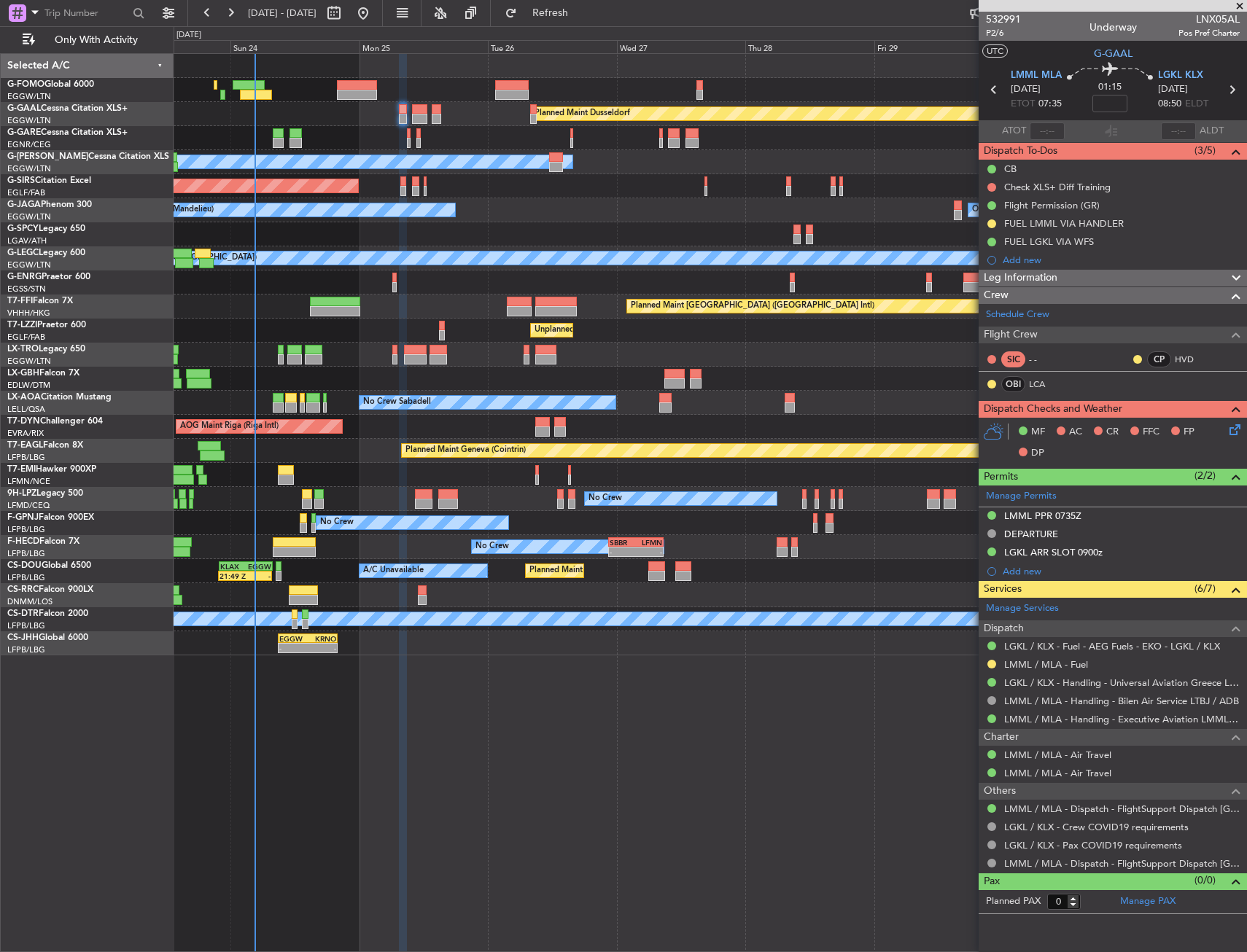
click at [1230, 429] on icon at bounding box center [1233, 427] width 12 height 12
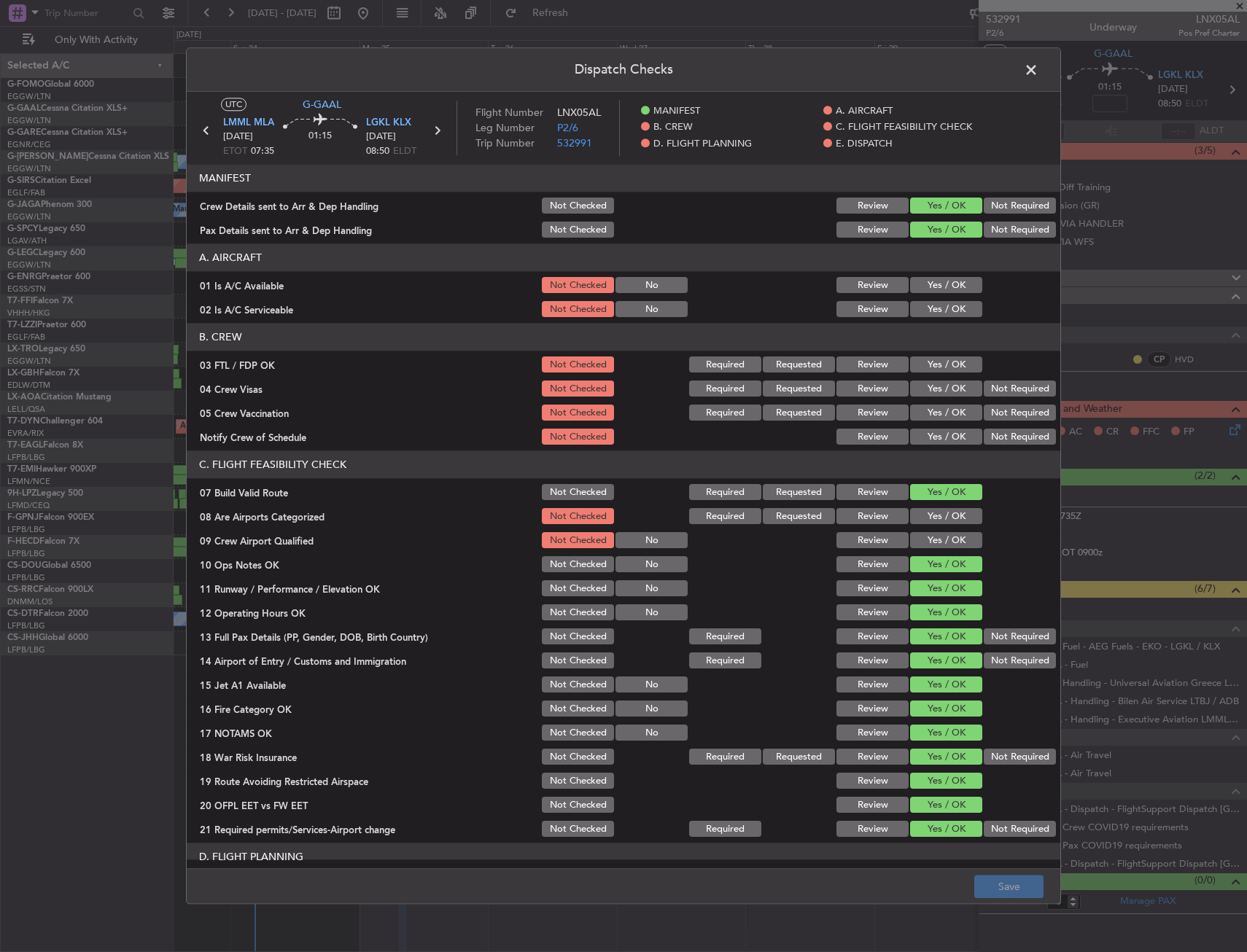
click at [926, 291] on button "Yes / OK" at bounding box center [946, 285] width 72 height 16
click at [935, 303] on button "Yes / OK" at bounding box center [946, 309] width 72 height 16
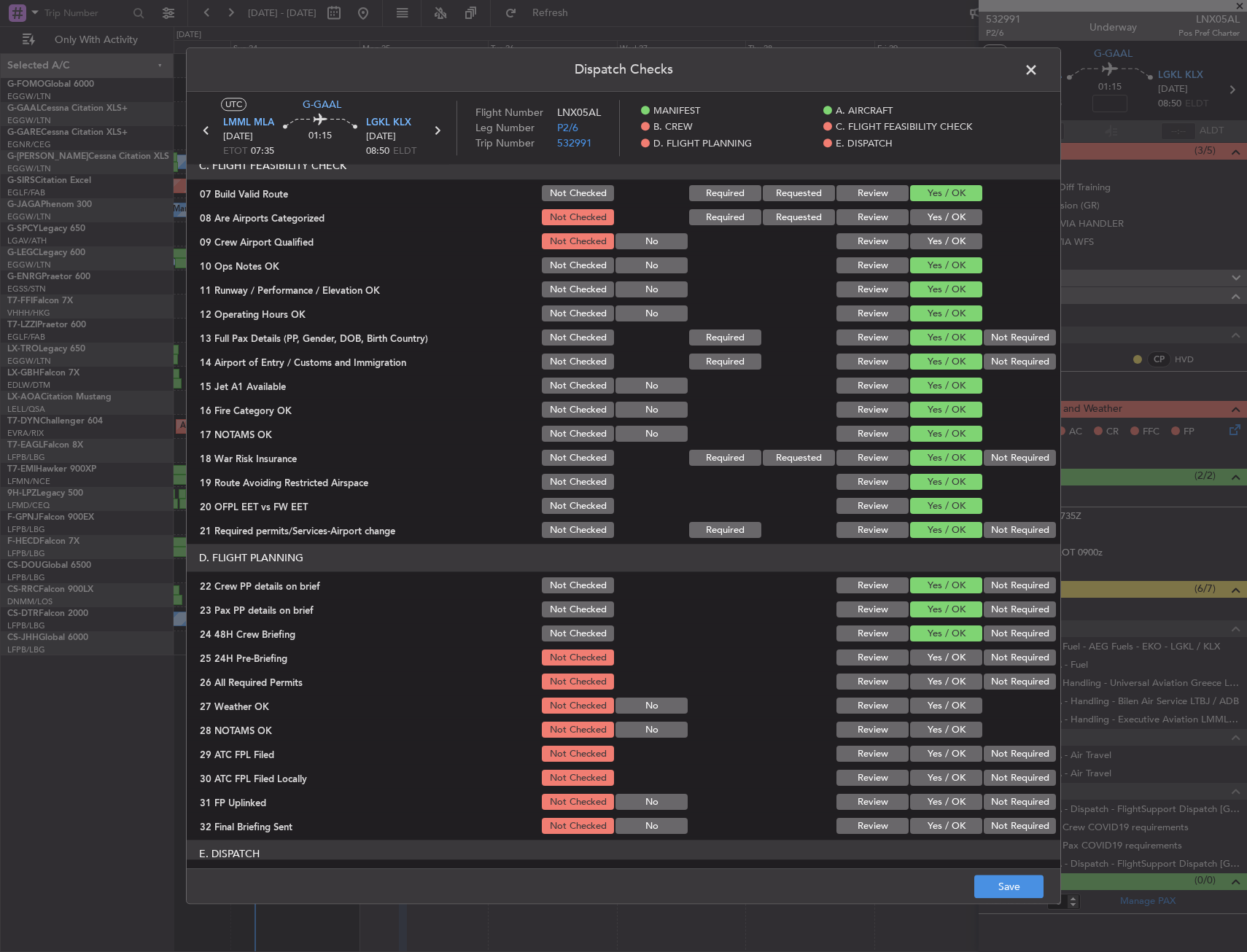
scroll to position [510, 0]
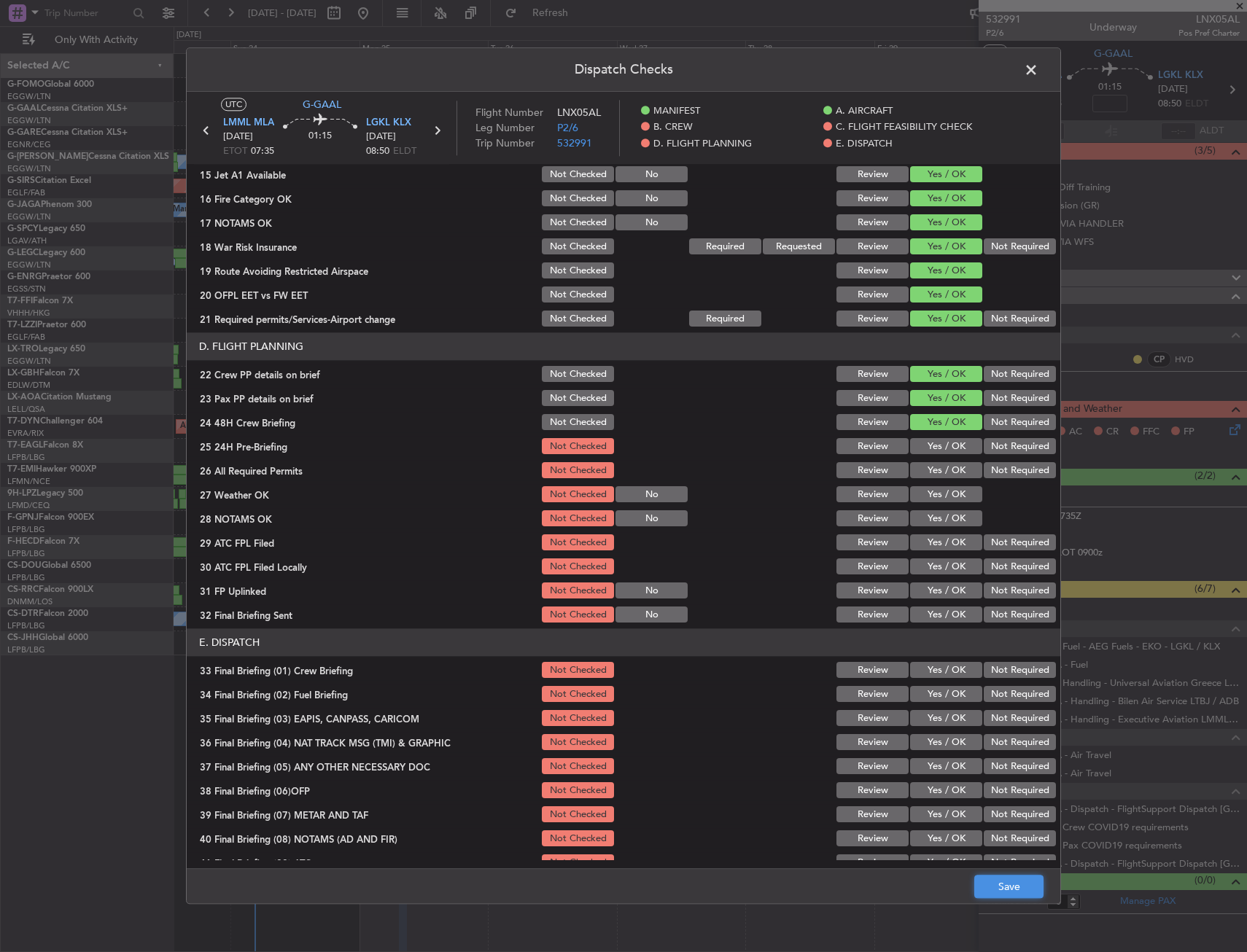
click at [1008, 892] on button "Save" at bounding box center [1008, 887] width 69 height 23
click at [1039, 67] on span at bounding box center [1039, 73] width 0 height 29
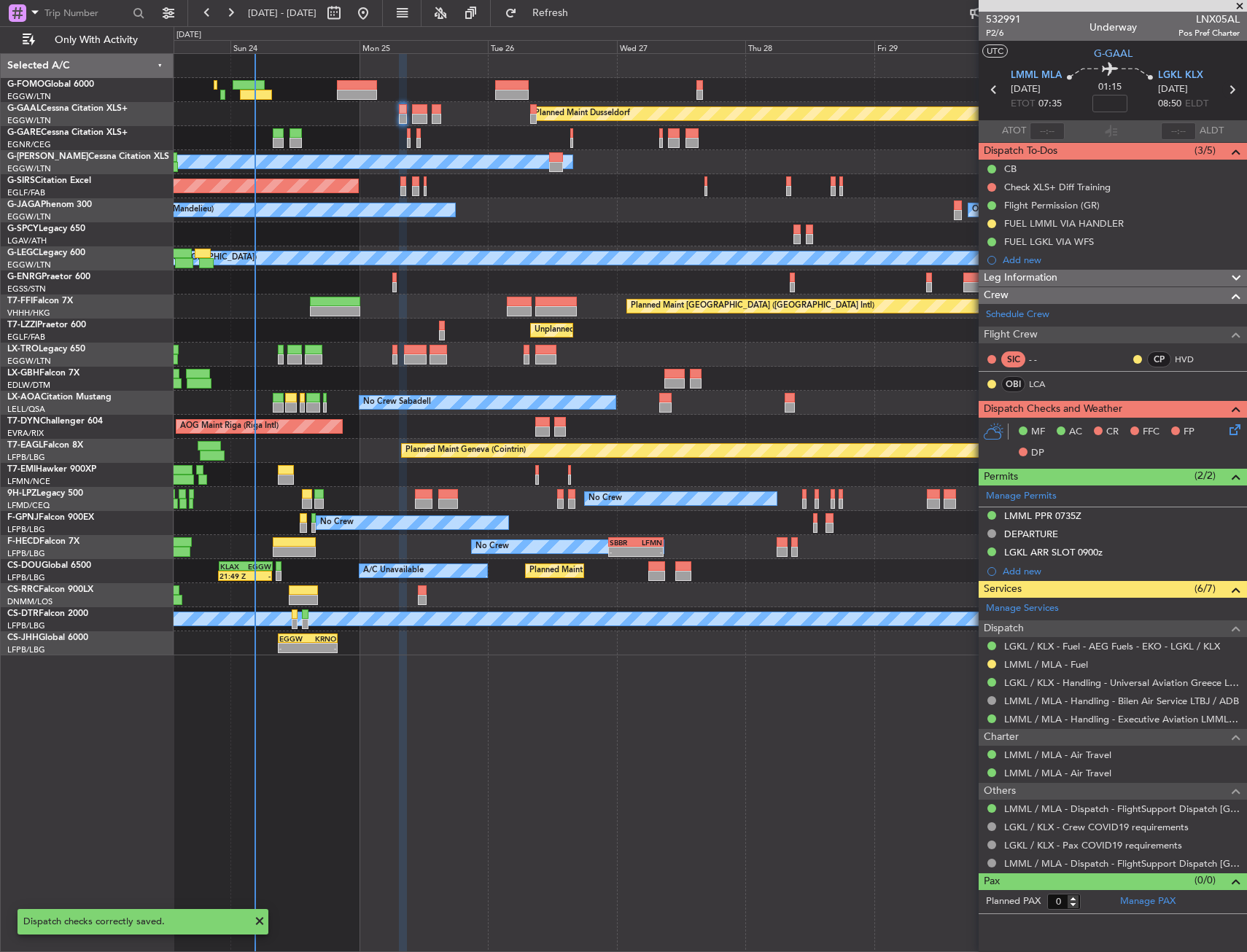
click at [1236, 92] on icon at bounding box center [1231, 90] width 19 height 19
type input "+00:15"
type input "4"
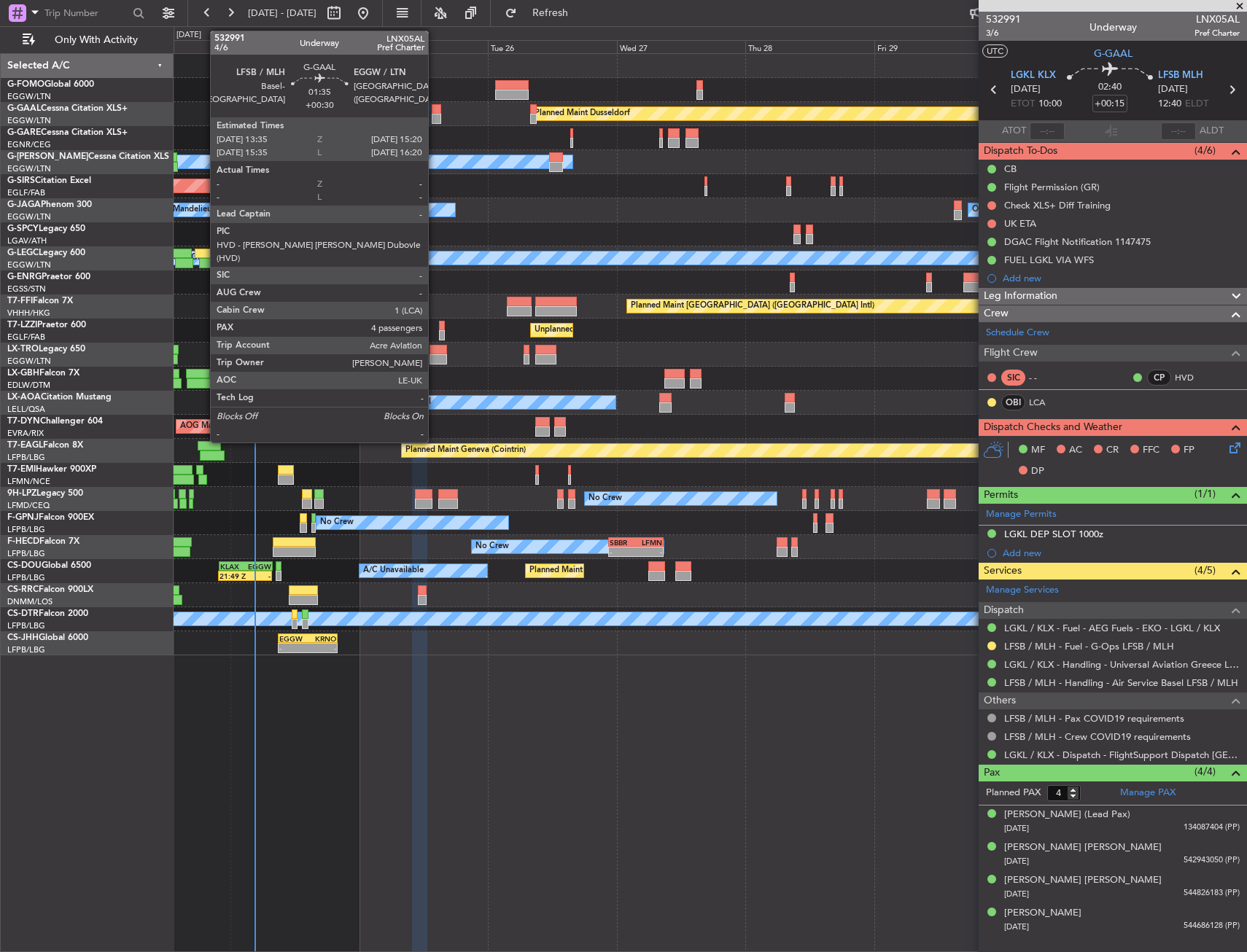
click at [434, 105] on div at bounding box center [436, 110] width 10 height 11
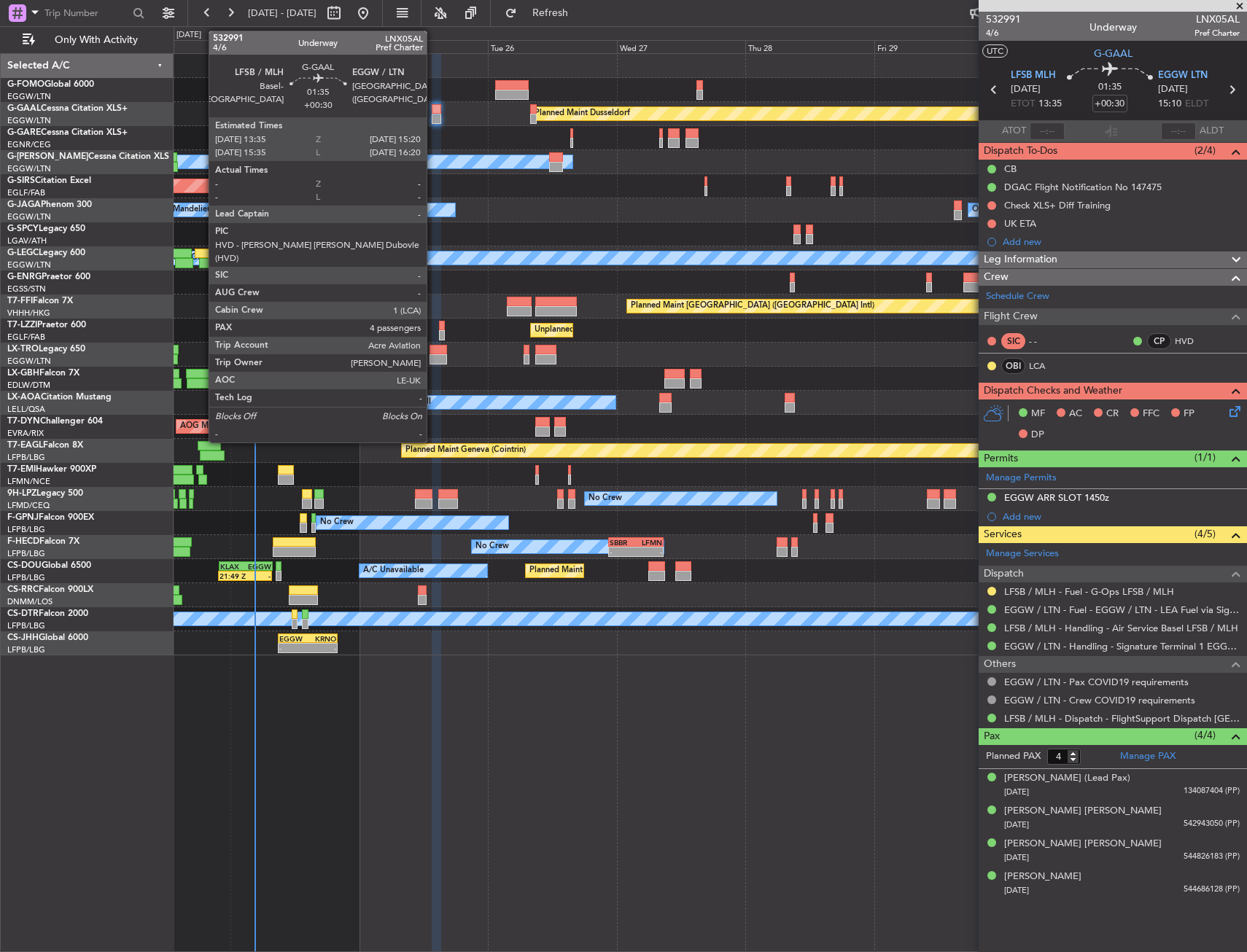
click at [433, 114] on div at bounding box center [436, 119] width 10 height 11
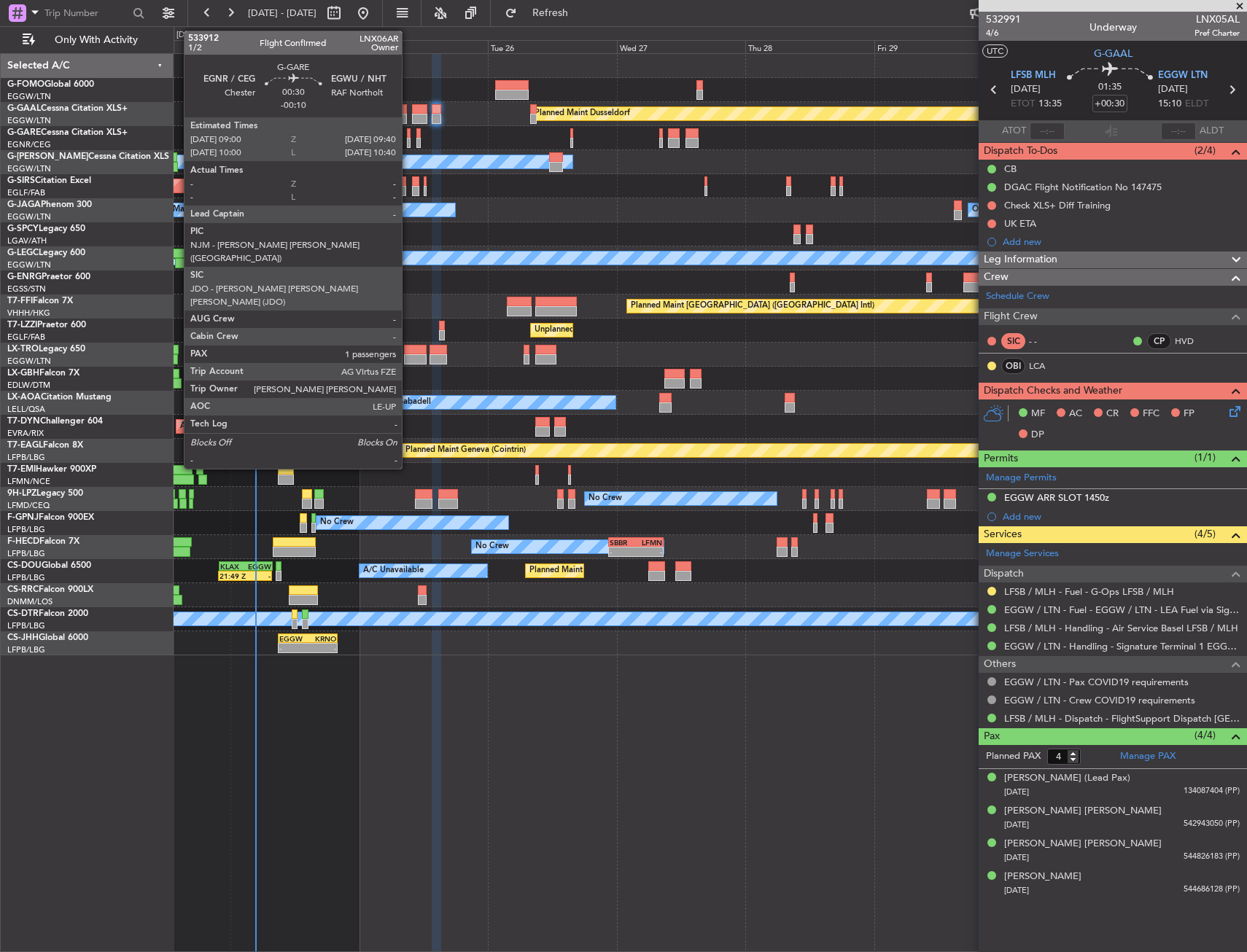
click at [410, 139] on div at bounding box center [409, 143] width 4 height 11
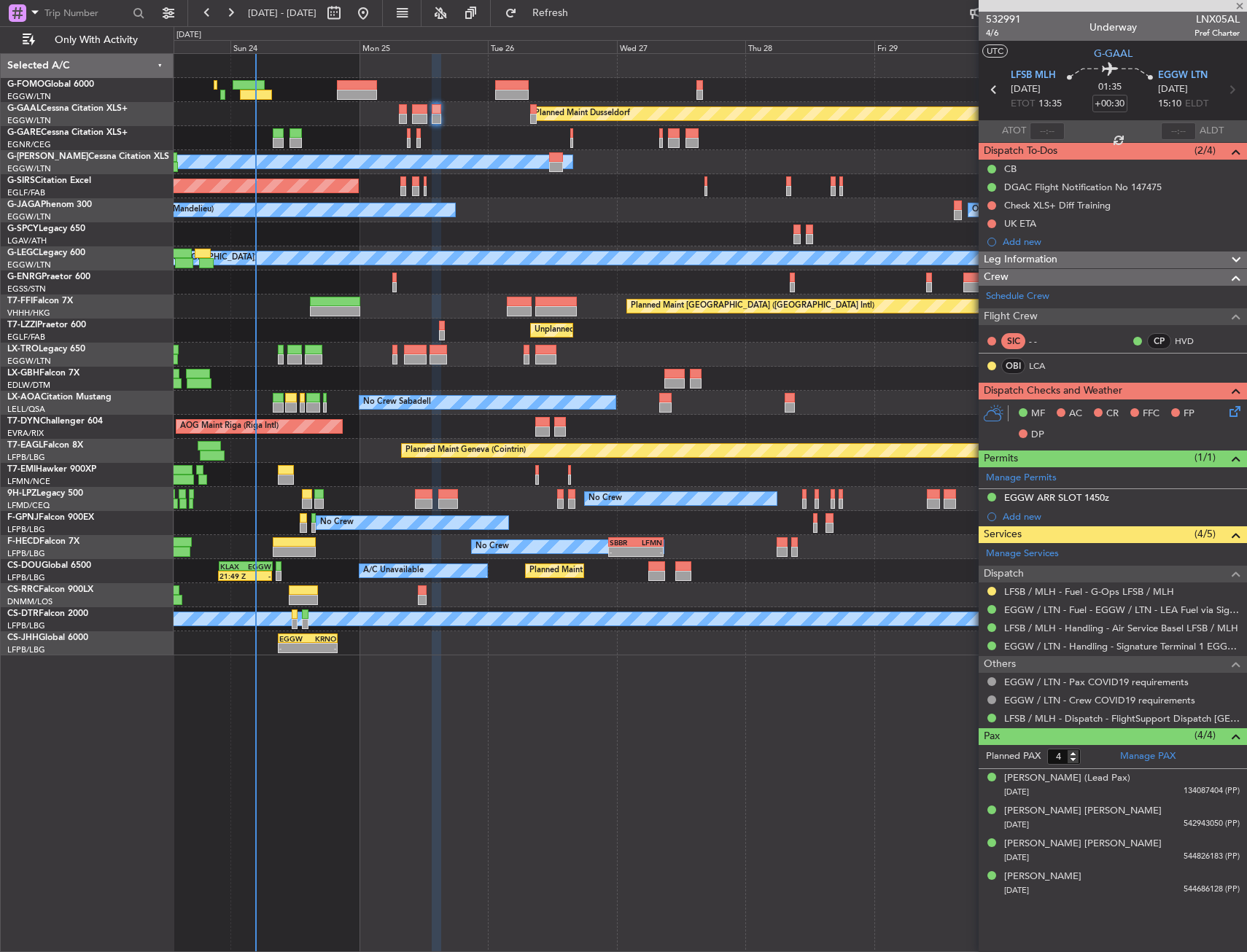
type input "-00:10"
type input "1"
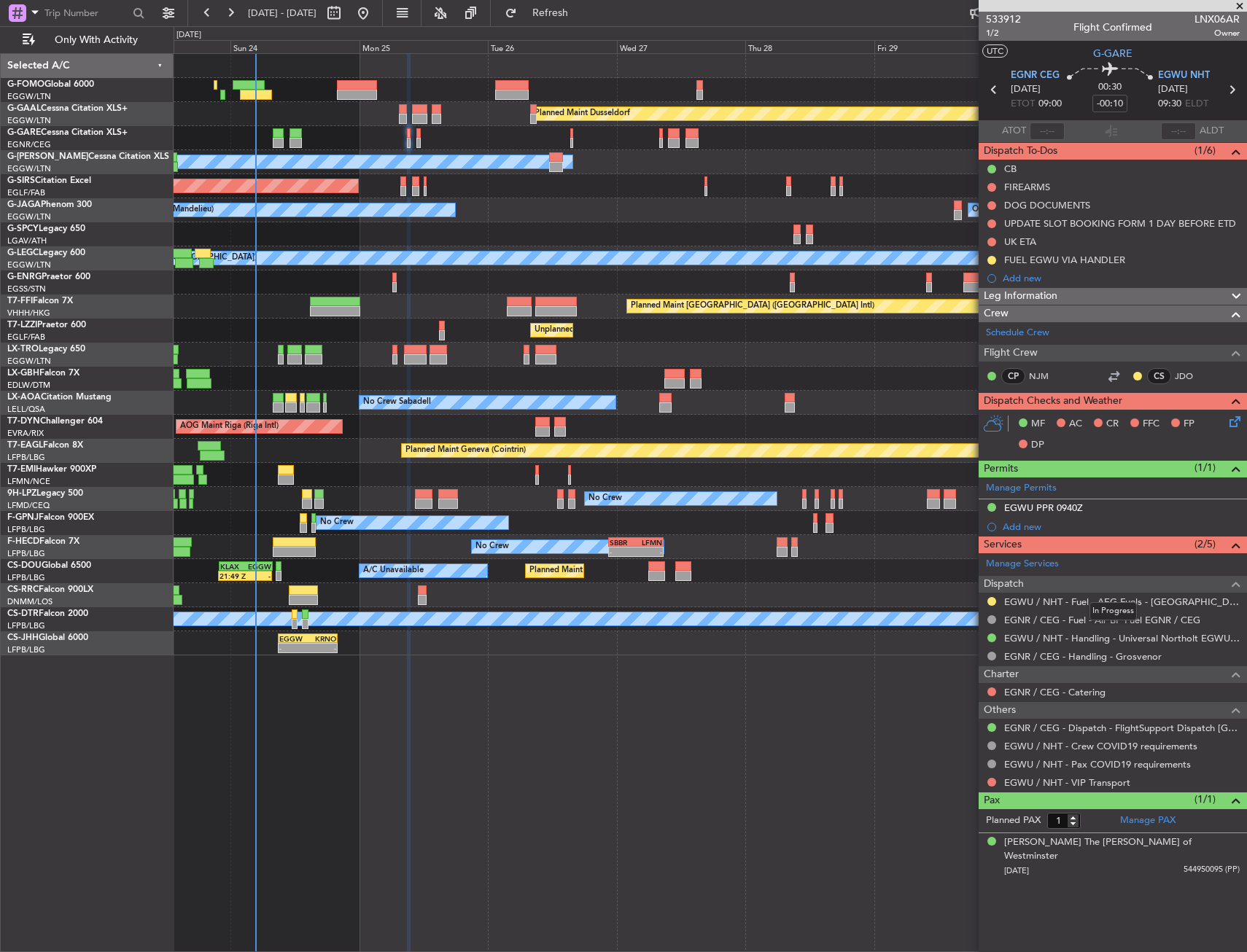
click at [1079, 607] on mat-tooltip-component "In Progress" at bounding box center [1113, 611] width 68 height 38
click at [1059, 604] on link "EGWU / NHT - Fuel - AEG Fuels - [GEOGRAPHIC_DATA] / [GEOGRAPHIC_DATA]" at bounding box center [1121, 602] width 236 height 12
click at [1066, 601] on link "EGWU / NHT - Fuel - AEG Fuels - [GEOGRAPHIC_DATA] / [GEOGRAPHIC_DATA]" at bounding box center [1121, 602] width 236 height 12
click at [581, 14] on span "Refresh" at bounding box center [550, 14] width 61 height 11
click at [1230, 89] on icon at bounding box center [1231, 90] width 19 height 19
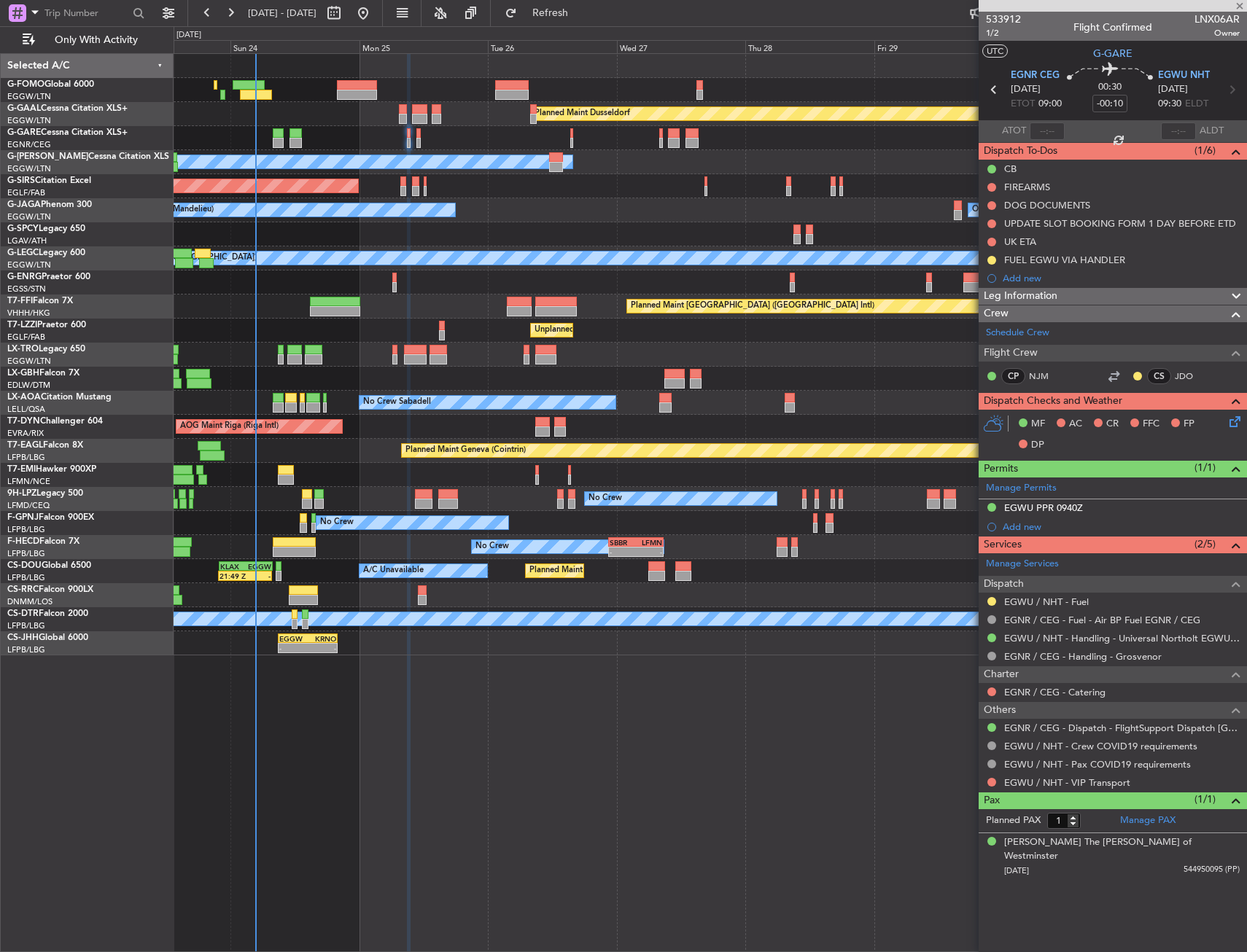
type input "+00:05"
type input "0"
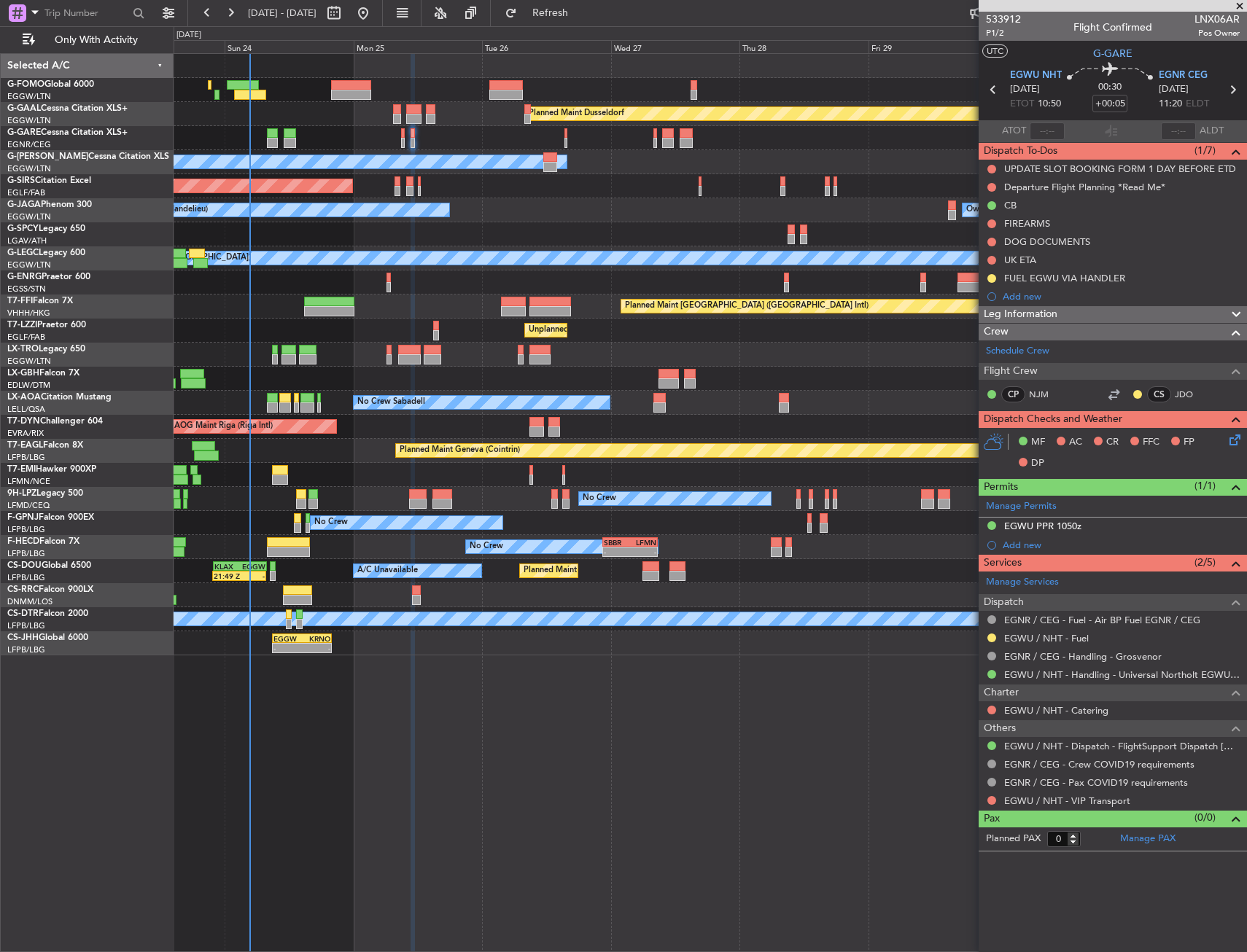
click at [738, 675] on div "Planned Maint Dusseldorf Owner Unplanned Maint [GEOGRAPHIC_DATA] ([GEOGRAPHIC_D…" at bounding box center [710, 503] width 1073 height 899
click at [389, 192] on div "Unplanned Maint Oxford ([GEOGRAPHIC_DATA])" at bounding box center [710, 187] width 1072 height 24
click at [394, 188] on div at bounding box center [397, 191] width 6 height 11
type input "-00:10"
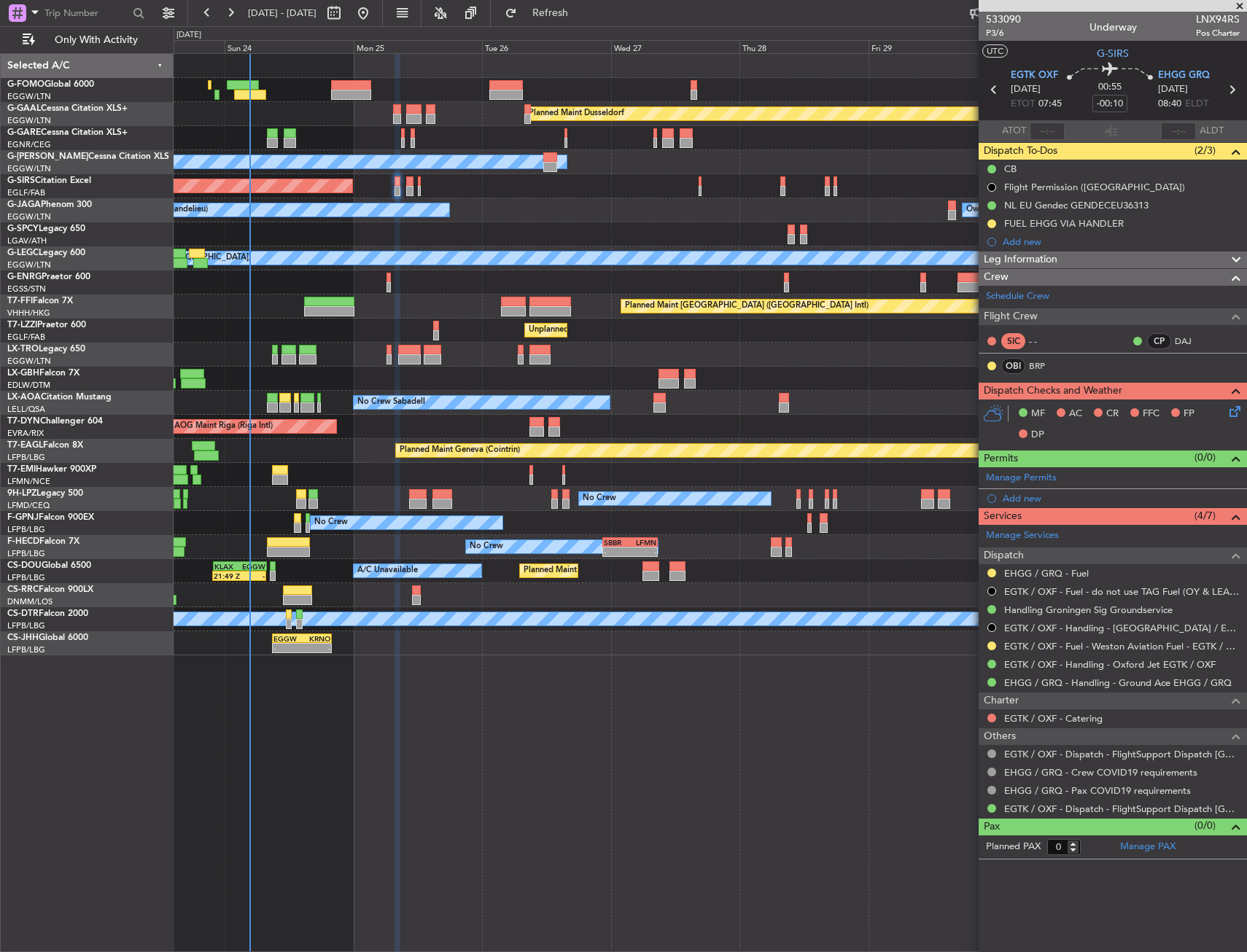
drag, startPoint x: 1236, startPoint y: 428, endPoint x: 1230, endPoint y: 422, distance: 8.5
click at [1236, 428] on div "MF AC CR FFC FP DP" at bounding box center [1112, 424] width 269 height 50
click at [1233, 415] on icon at bounding box center [1233, 409] width 12 height 12
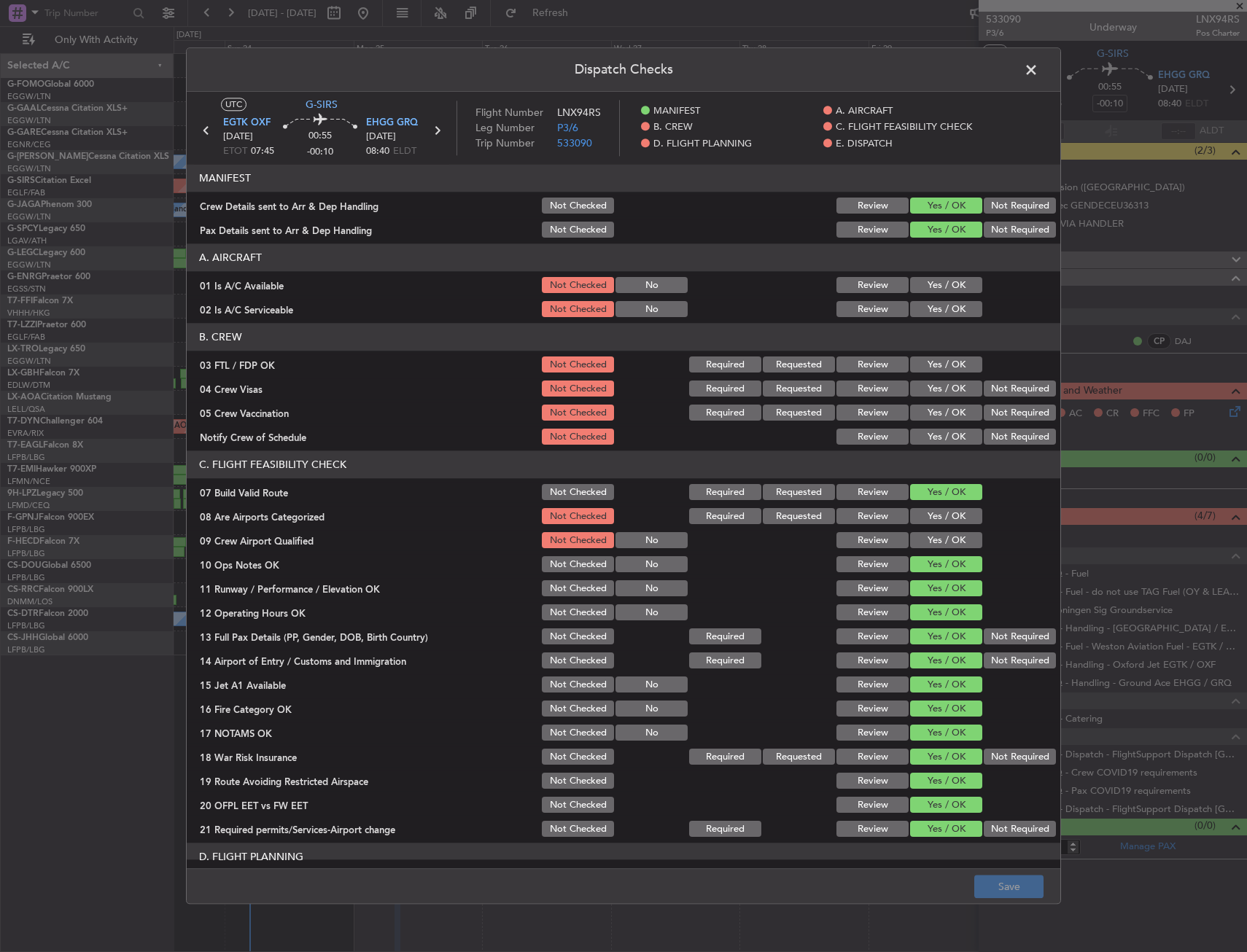
drag, startPoint x: 947, startPoint y: 312, endPoint x: 944, endPoint y: 275, distance: 37.1
click at [947, 303] on button "Yes / OK" at bounding box center [946, 309] width 72 height 16
click at [944, 275] on div "Yes / OK" at bounding box center [944, 285] width 74 height 20
click at [944, 278] on button "Yes / OK" at bounding box center [946, 285] width 72 height 16
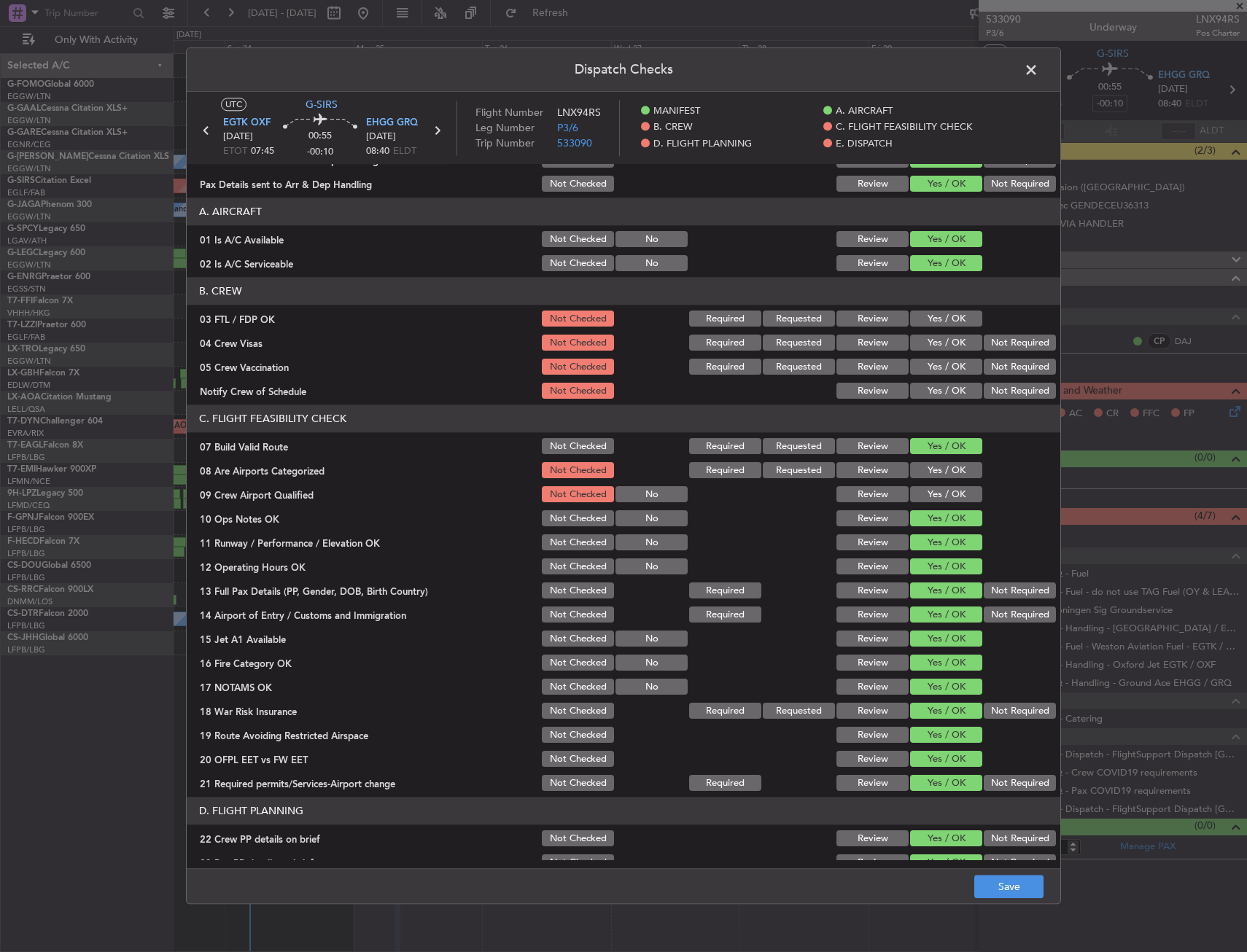
scroll to position [0, 0]
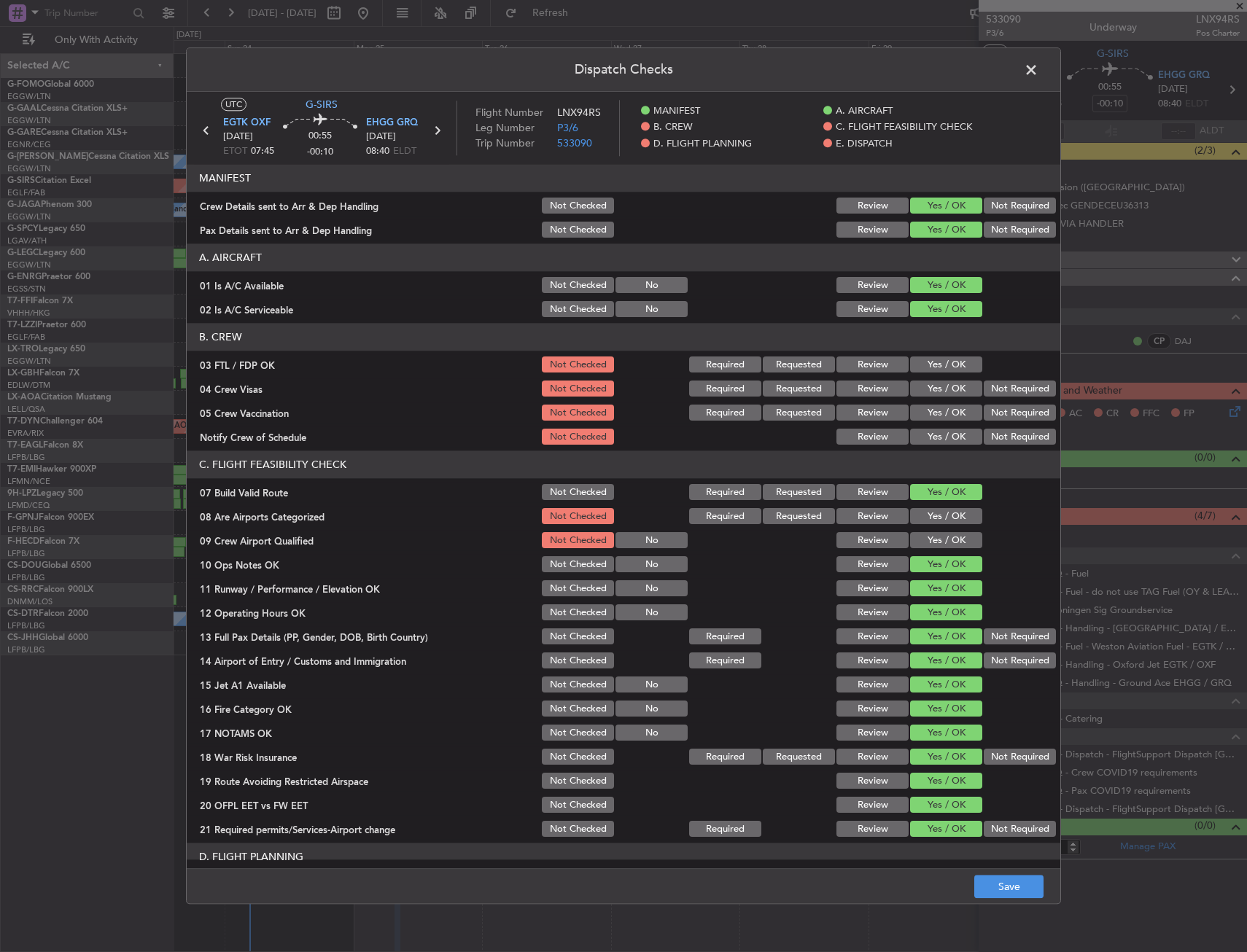
click at [1011, 905] on div "Dispatch Checks UTC G-SIRS EGTK OXF [DATE] ETOT 07:45 00:55 -00:10 EHGG GRQ [DA…" at bounding box center [623, 476] width 1247 height 952
click at [1040, 881] on button "Save" at bounding box center [1008, 887] width 69 height 23
click at [1039, 78] on span at bounding box center [1039, 73] width 0 height 29
